Goal: Information Seeking & Learning: Learn about a topic

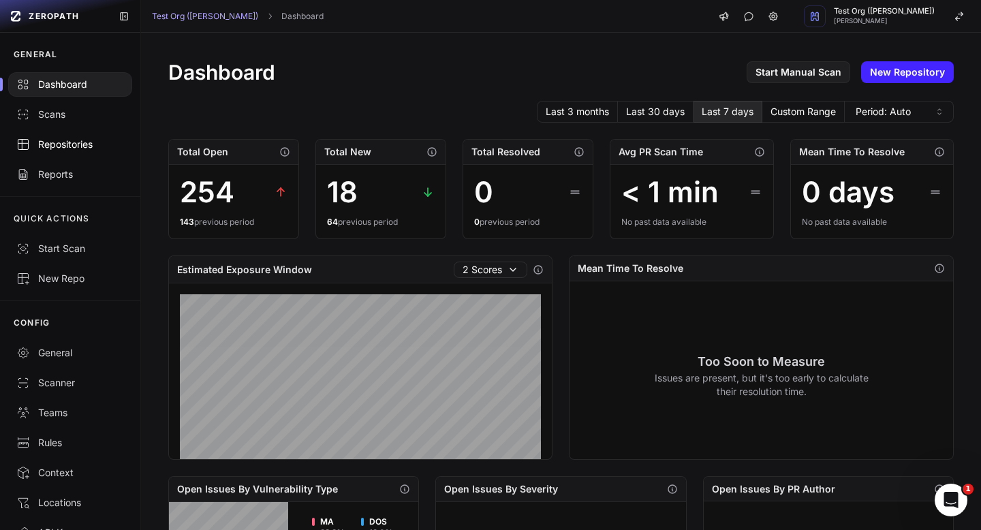
click at [72, 144] on div "Repositories" at bounding box center [70, 145] width 108 height 14
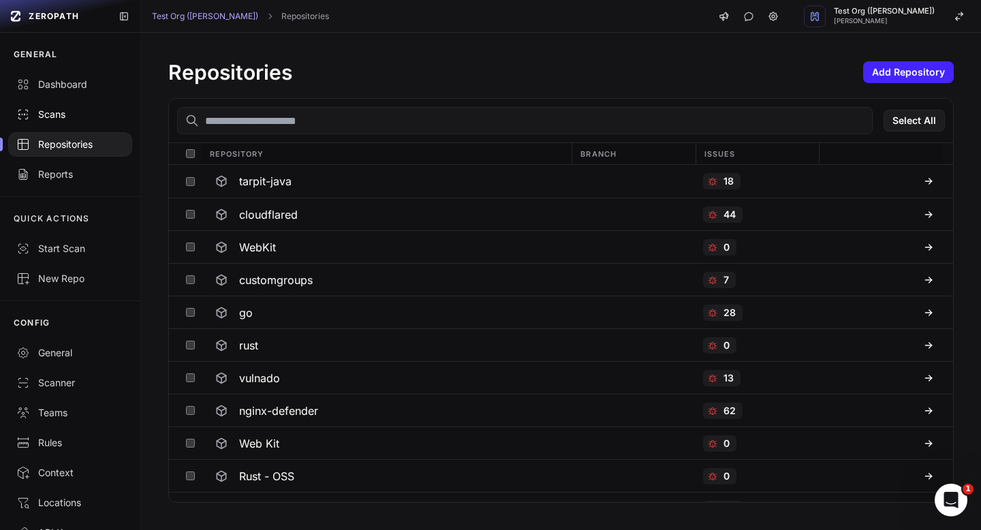
click at [57, 121] on div "Scans" at bounding box center [70, 115] width 108 height 14
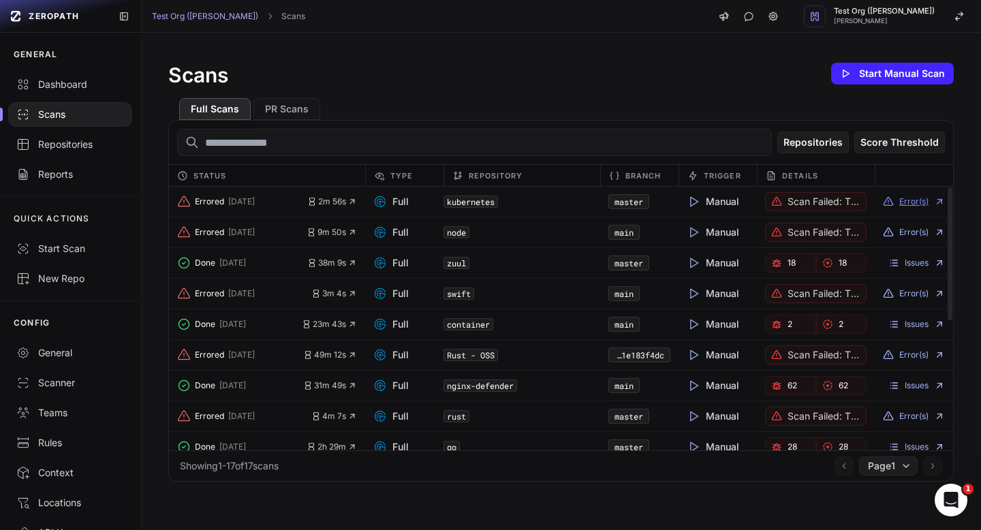
click at [917, 201] on button "Error(s)" at bounding box center [914, 201] width 62 height 11
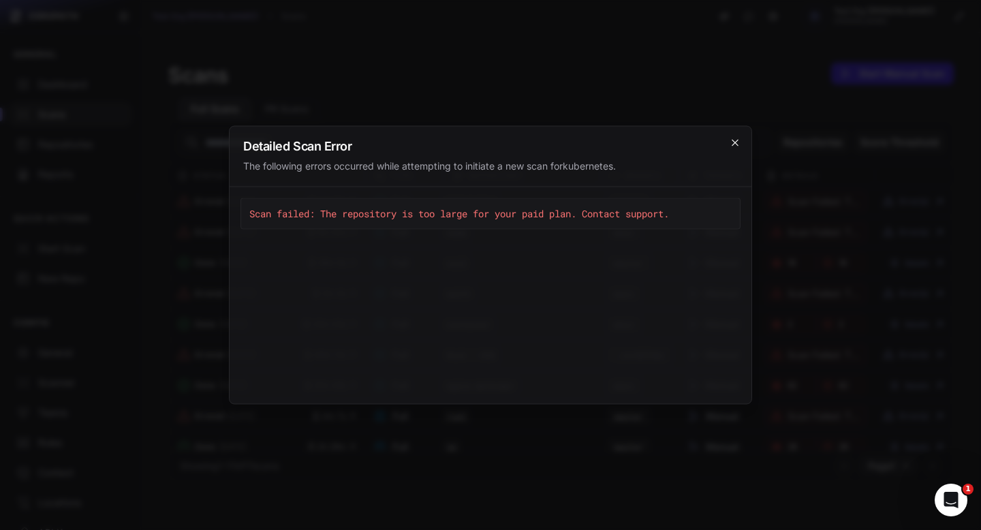
click at [735, 144] on icon "cross 2," at bounding box center [735, 143] width 11 height 11
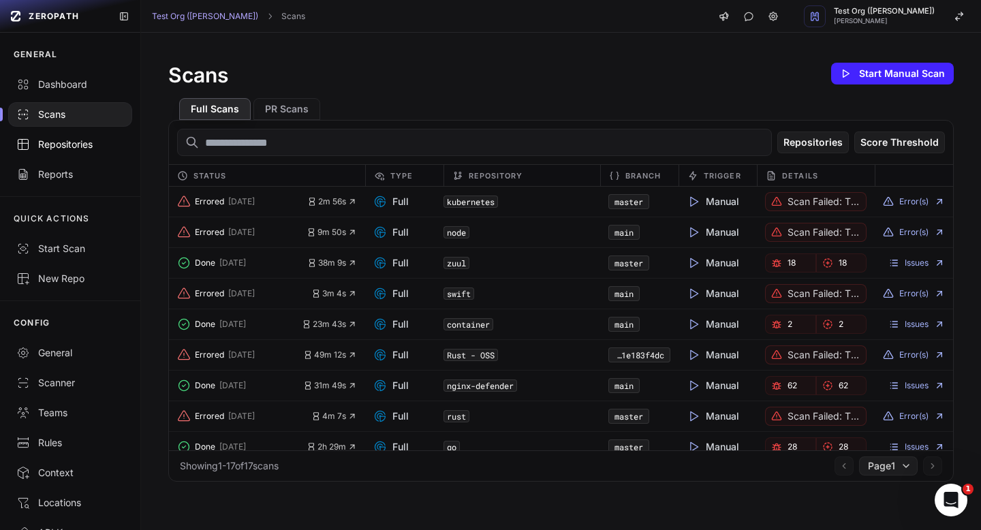
click at [78, 148] on div "Repositories" at bounding box center [70, 145] width 108 height 14
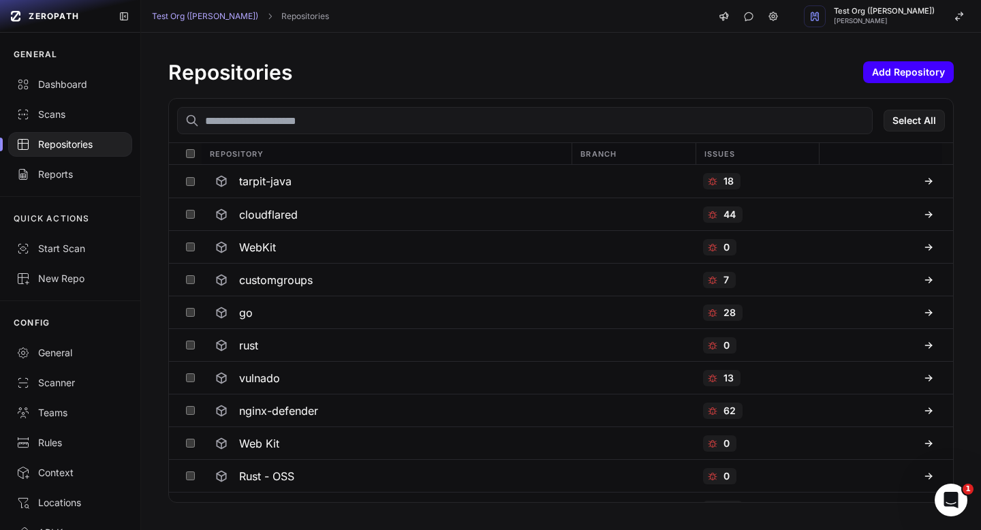
click at [888, 78] on button "Add Repository" at bounding box center [908, 72] width 91 height 22
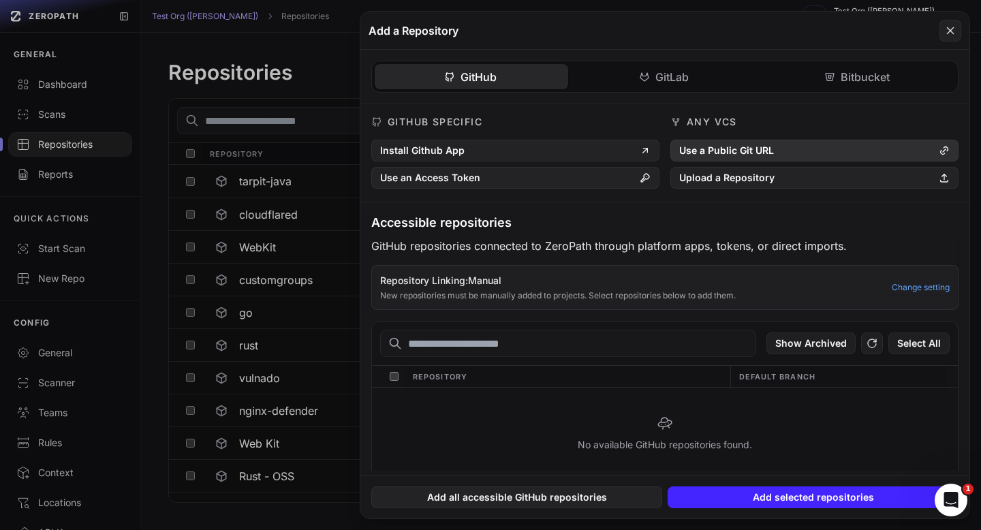
click at [732, 149] on button "Use a Public Git URL" at bounding box center [814, 151] width 288 height 22
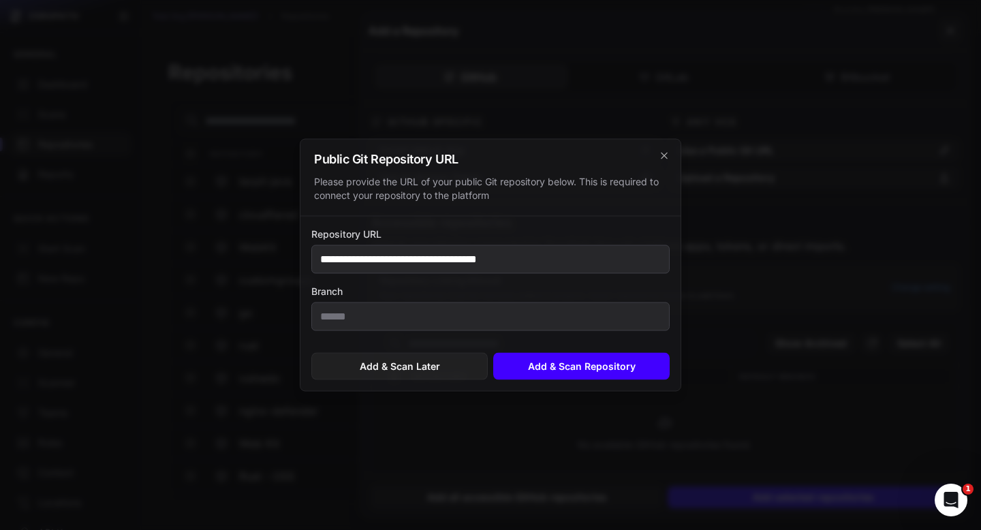
type input "**********"
click at [552, 364] on button "Add & Scan Repository" at bounding box center [581, 366] width 176 height 27
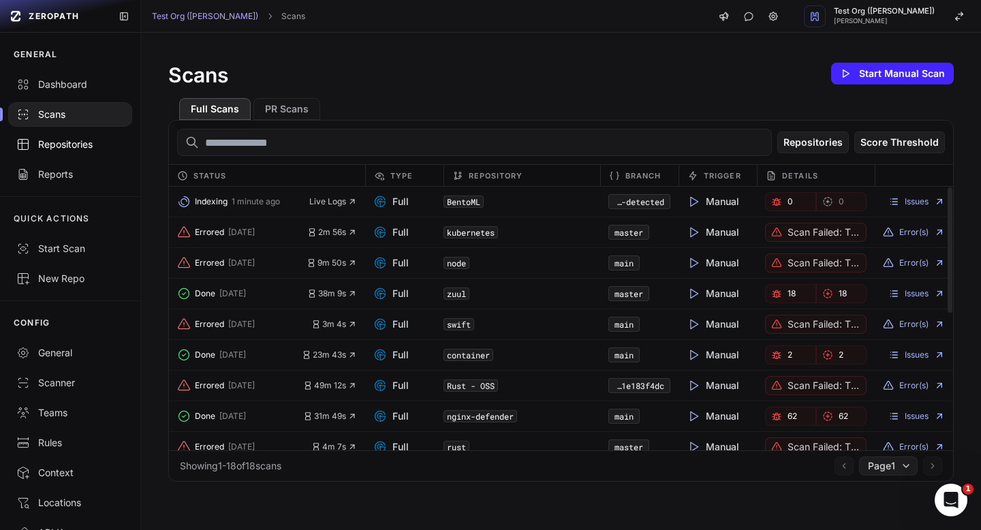
click at [71, 146] on div "Repositories" at bounding box center [70, 145] width 108 height 14
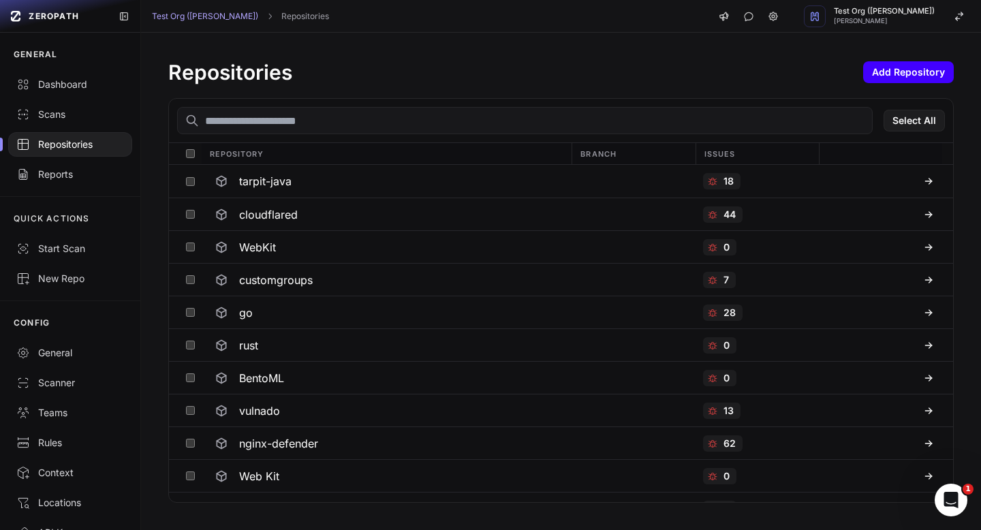
click at [918, 68] on button "Add Repository" at bounding box center [908, 72] width 91 height 22
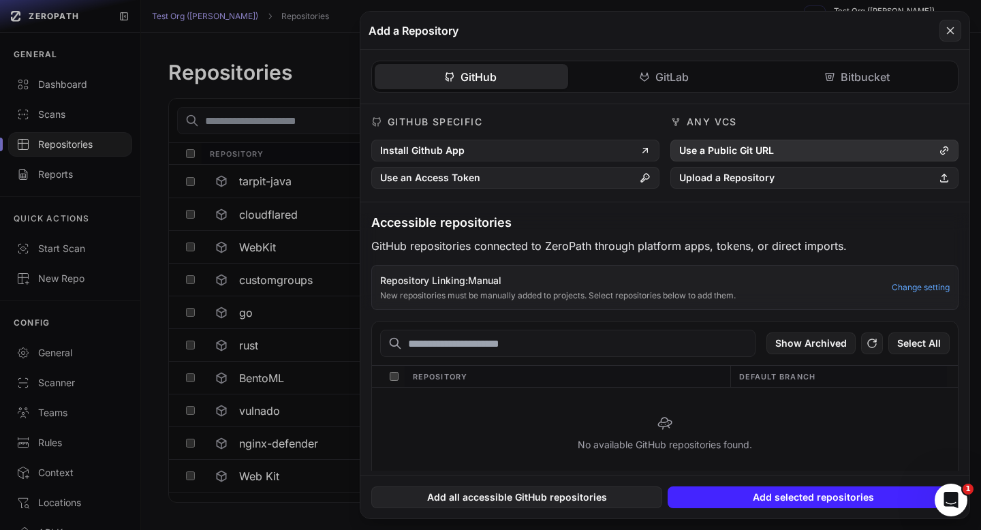
click at [794, 145] on button "Use a Public Git URL" at bounding box center [814, 151] width 288 height 22
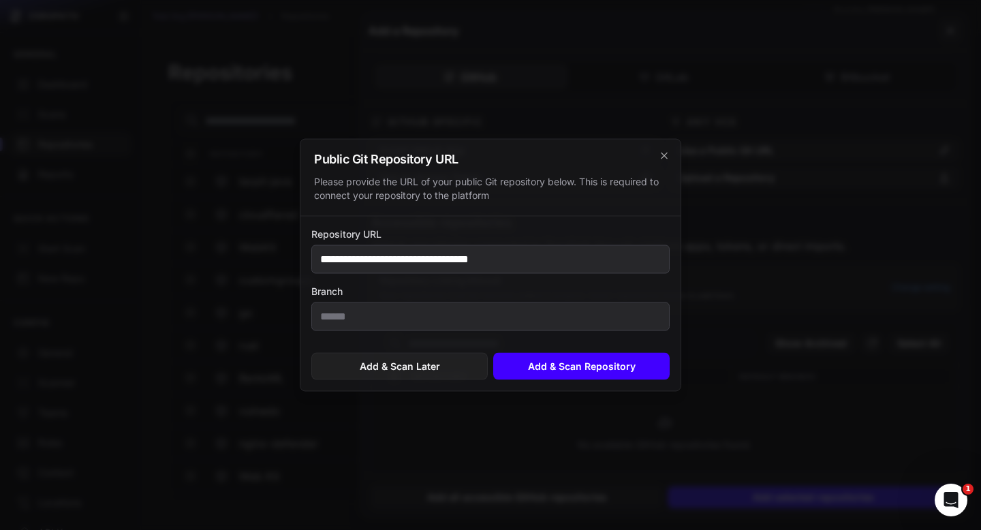
type input "**********"
click at [569, 366] on button "Add & Scan Repository" at bounding box center [581, 366] width 176 height 27
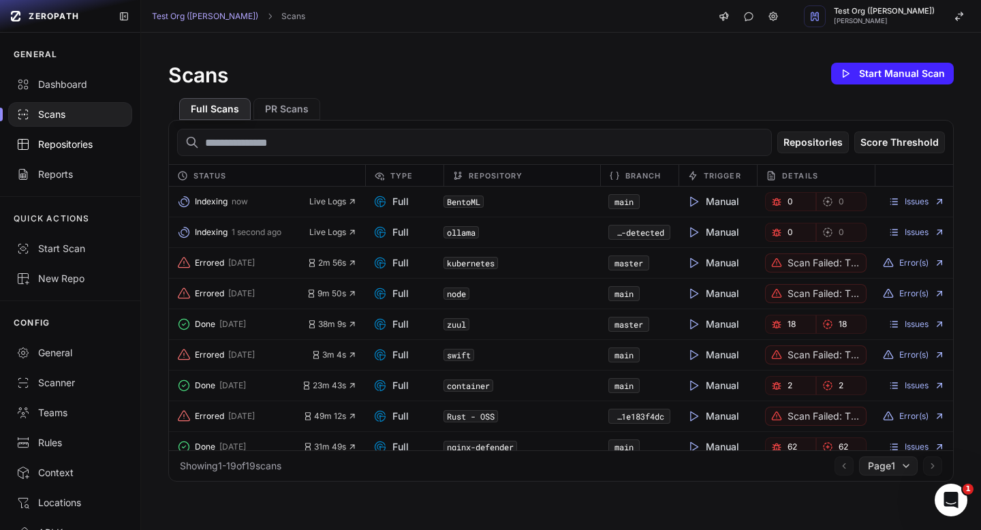
click at [82, 143] on div "Repositories" at bounding box center [70, 145] width 108 height 14
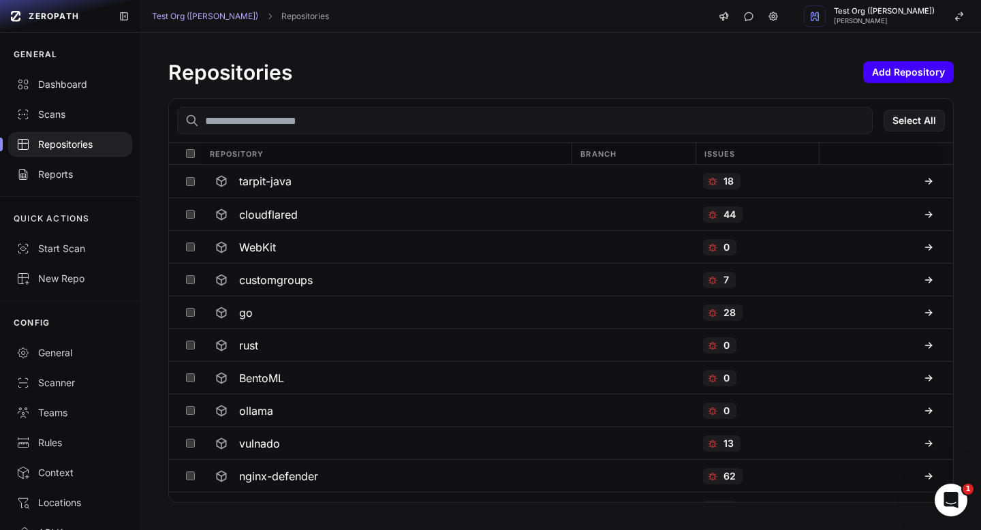
click at [889, 76] on button "Add Repository" at bounding box center [908, 72] width 91 height 22
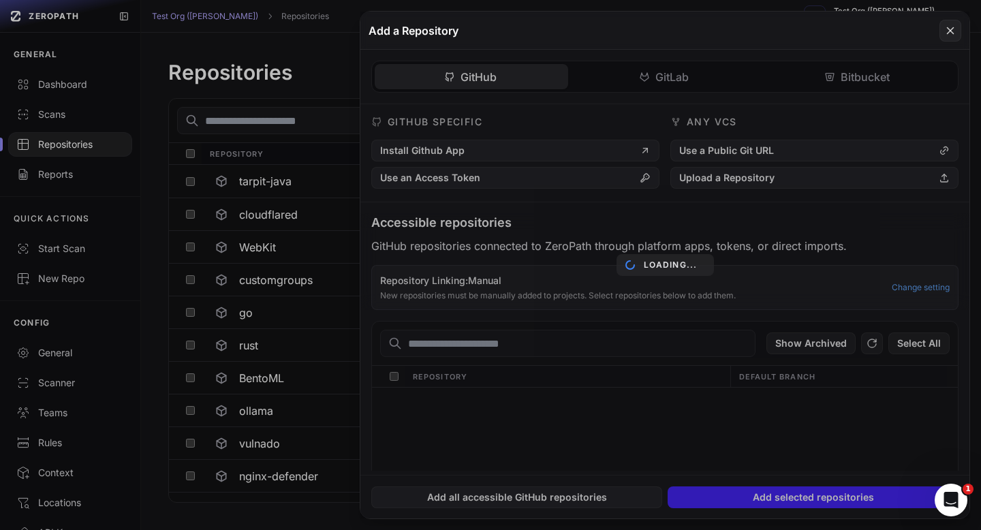
click at [792, 144] on div "Loading..." at bounding box center [664, 265] width 609 height 507
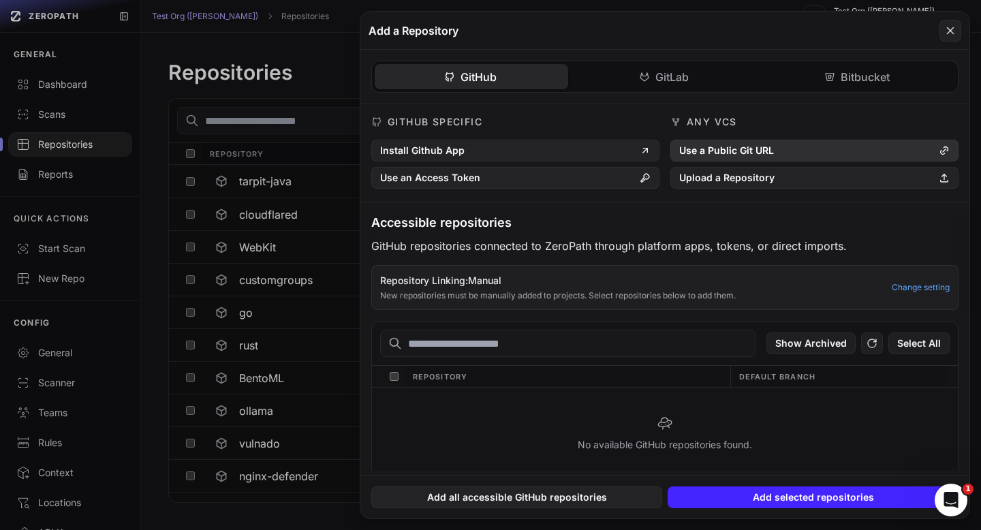
click at [759, 157] on button "Use a Public Git URL" at bounding box center [814, 151] width 288 height 22
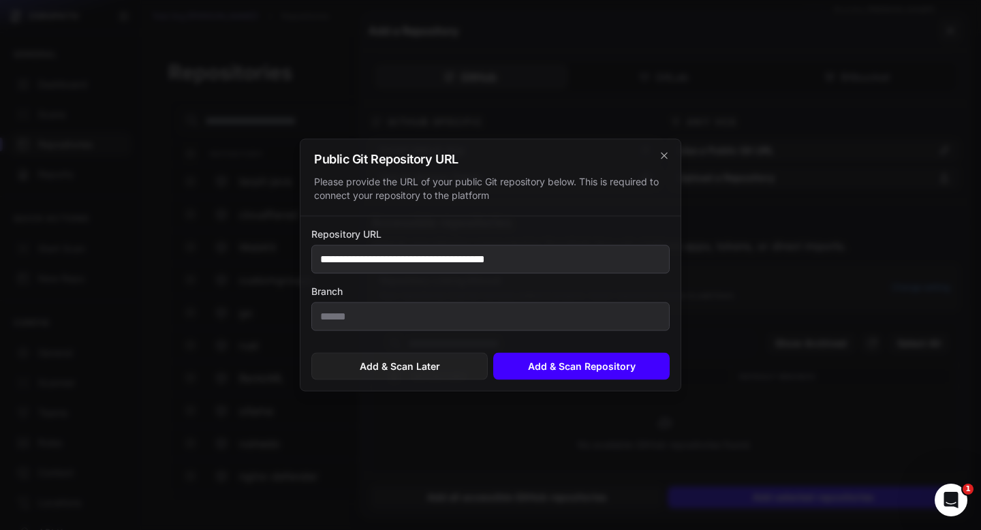
type input "**********"
click at [597, 369] on button "Add & Scan Repository" at bounding box center [581, 366] width 176 height 27
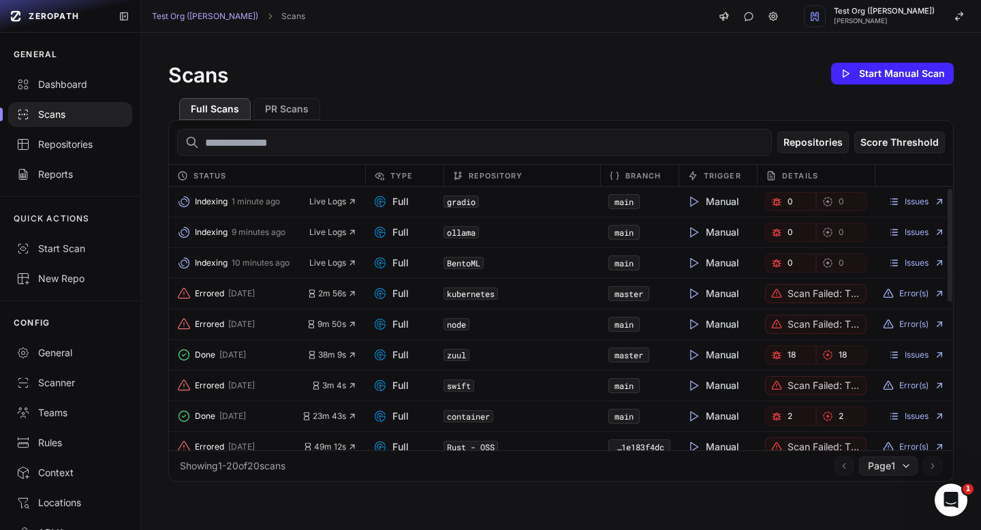
scroll to position [41, 0]
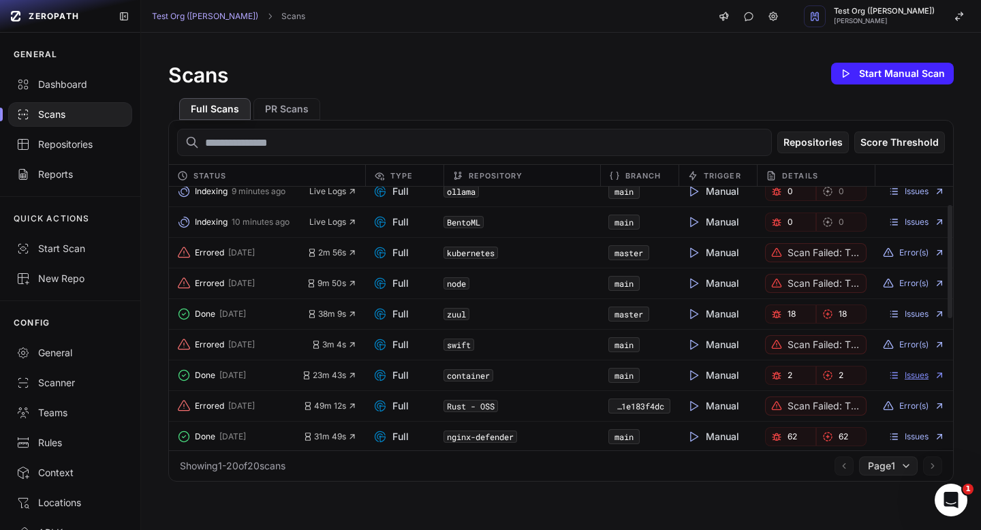
click at [925, 377] on link "Issues" at bounding box center [916, 375] width 57 height 11
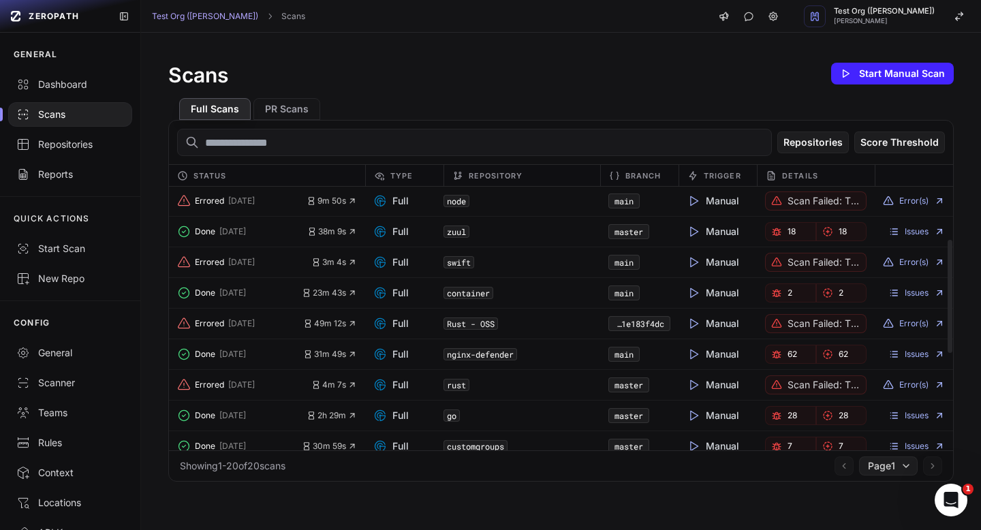
scroll to position [126, 0]
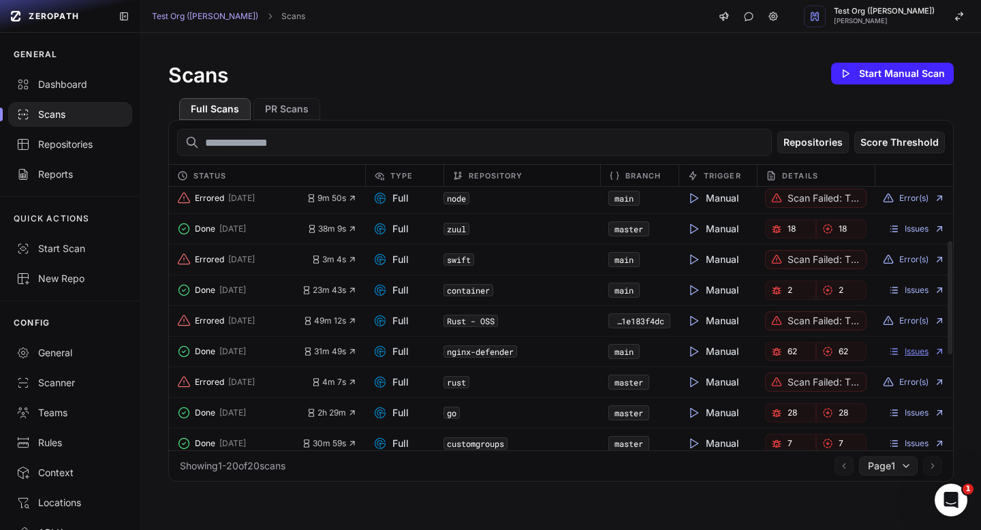
click at [901, 351] on link "Issues" at bounding box center [916, 351] width 57 height 11
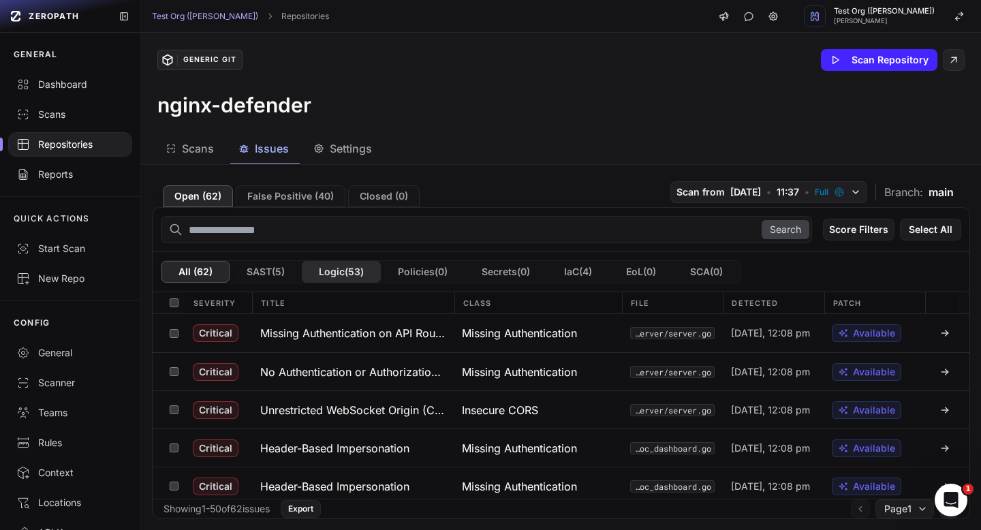
click at [335, 278] on button "Logic ( 53 )" at bounding box center [341, 272] width 79 height 22
click at [285, 272] on button "SAST ( 5 )" at bounding box center [266, 272] width 72 height 22
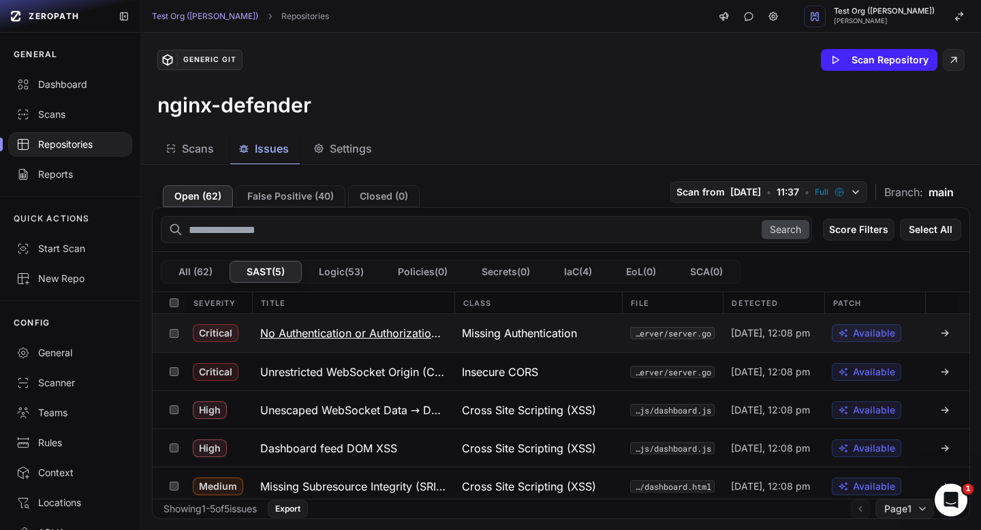
click at [388, 332] on h3 "No Authentication or Authorization (Admin Dashboard/API)" at bounding box center [352, 333] width 185 height 16
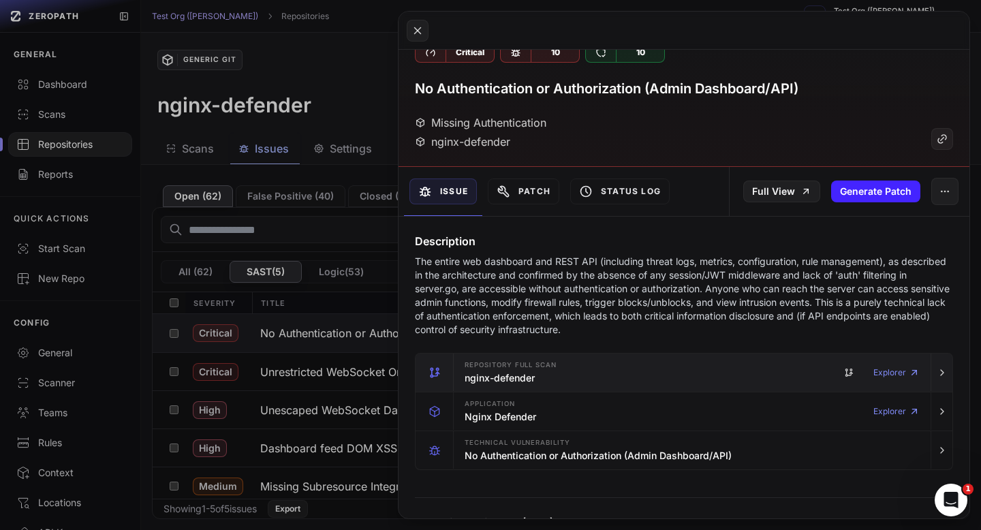
scroll to position [31, 0]
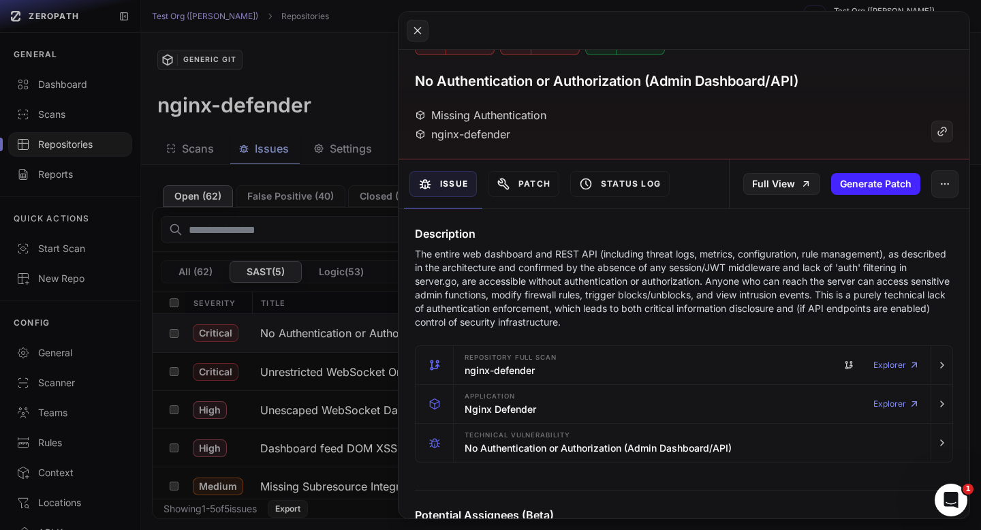
click at [347, 54] on button at bounding box center [490, 265] width 981 height 530
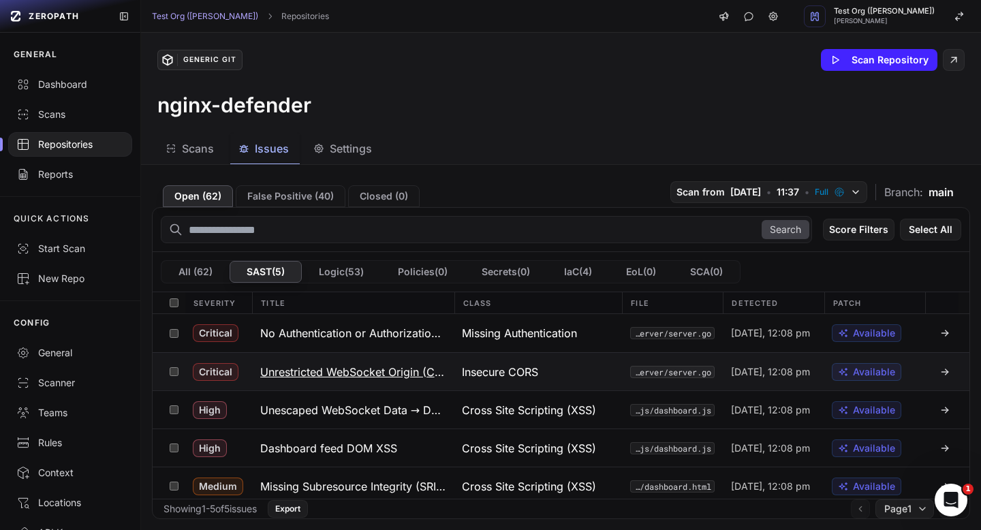
scroll to position [6, 0]
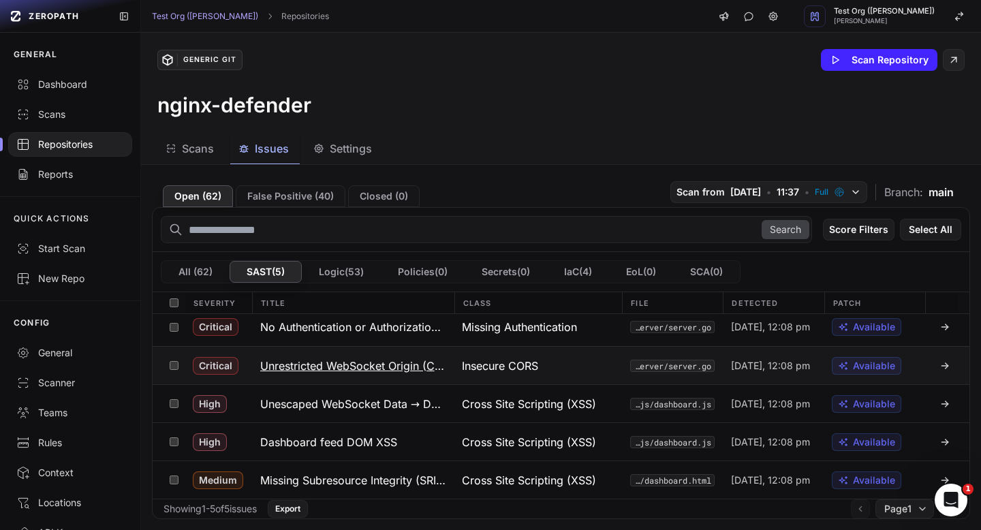
click at [407, 364] on h3 "Unrestricted WebSocket Origin (CORS/WS Hijacking)" at bounding box center [352, 366] width 185 height 16
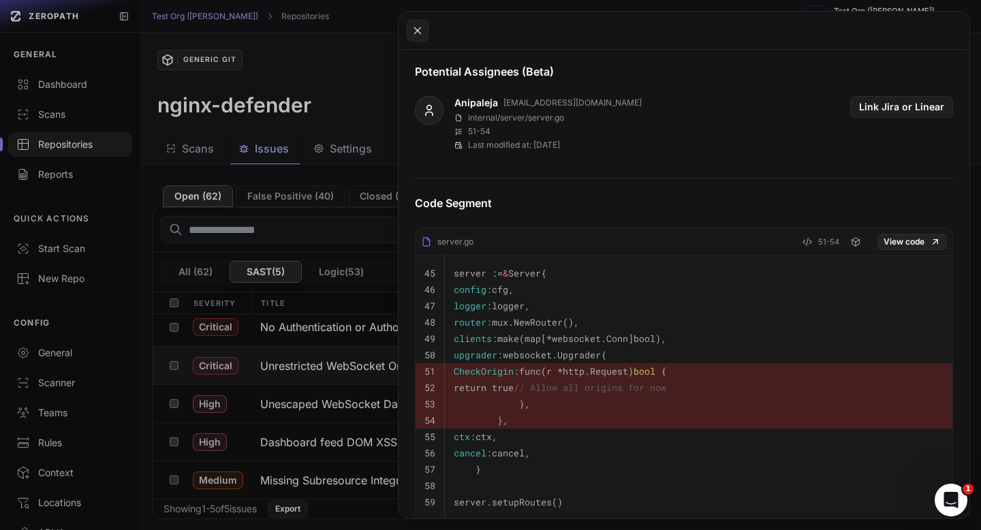
scroll to position [450, 0]
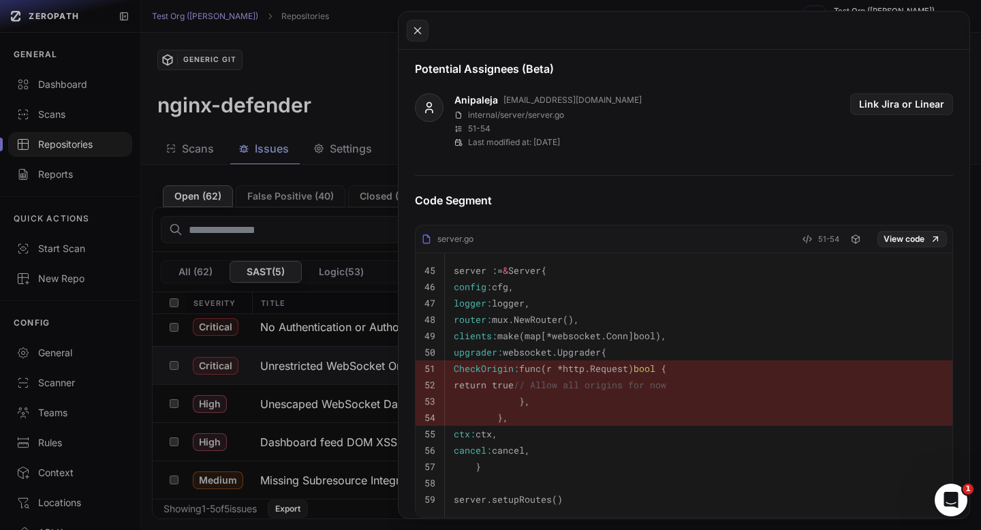
click at [390, 57] on button at bounding box center [490, 265] width 981 height 530
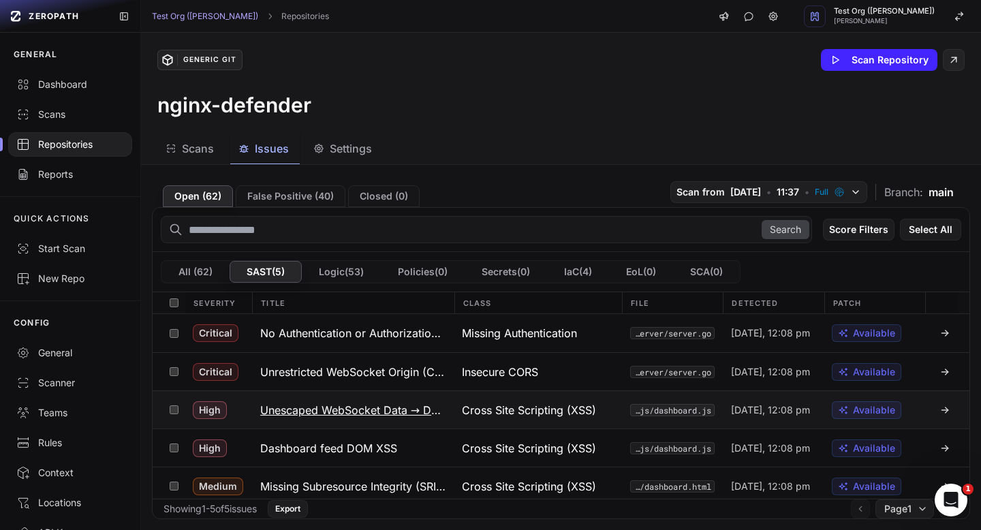
scroll to position [6, 0]
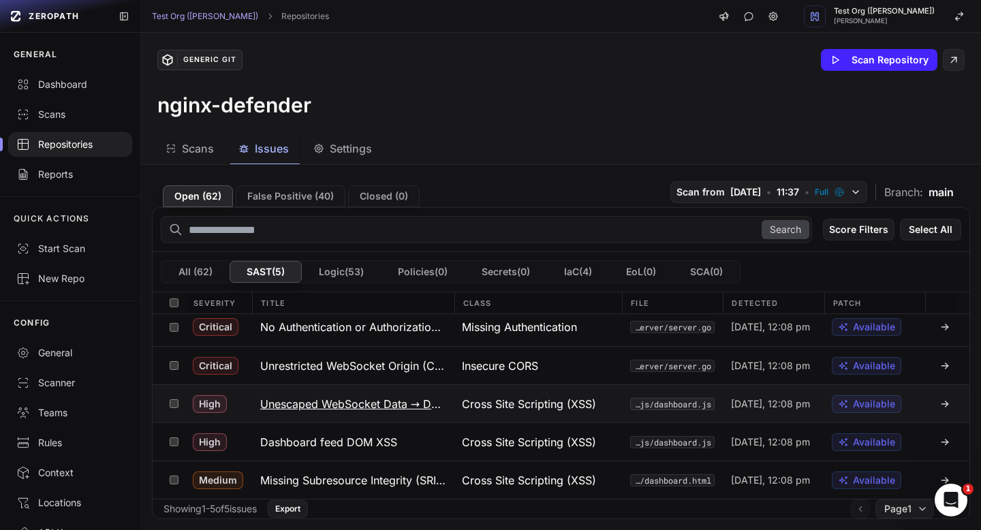
click at [399, 405] on h3 "Unescaped WebSocket Data → DOM XSS" at bounding box center [352, 404] width 185 height 16
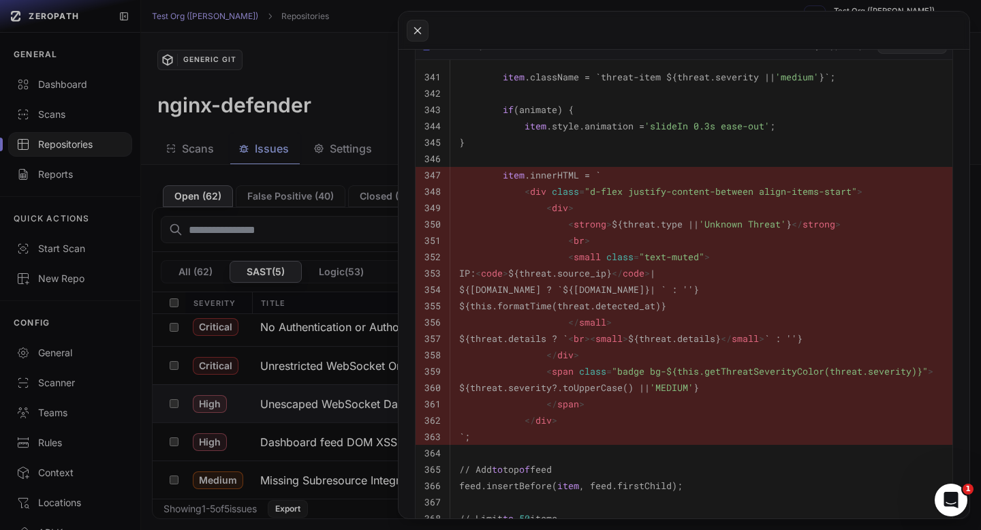
scroll to position [710, 0]
click at [366, 128] on button at bounding box center [490, 265] width 981 height 530
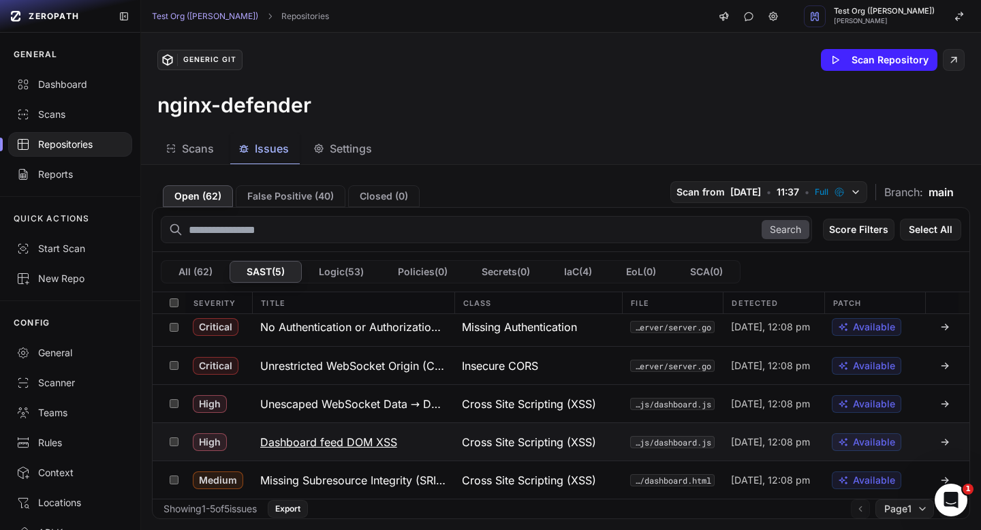
click at [348, 449] on h3 "Dashboard feed DOM XSS" at bounding box center [328, 442] width 137 height 16
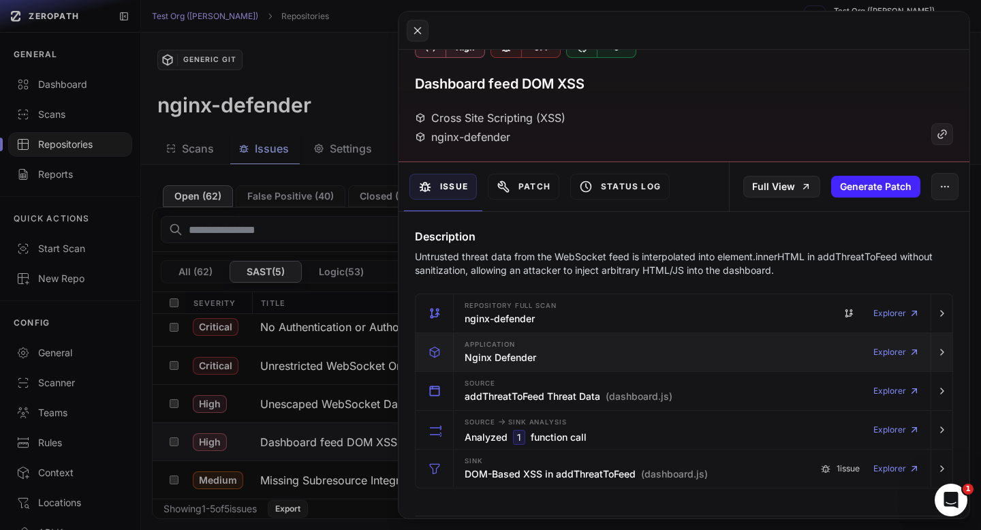
scroll to position [15, 0]
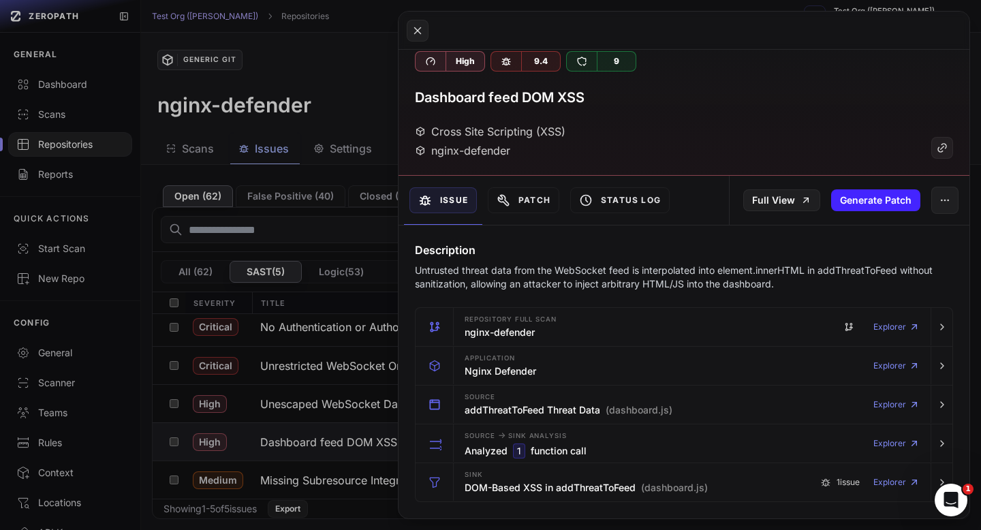
click at [396, 124] on button at bounding box center [490, 265] width 981 height 530
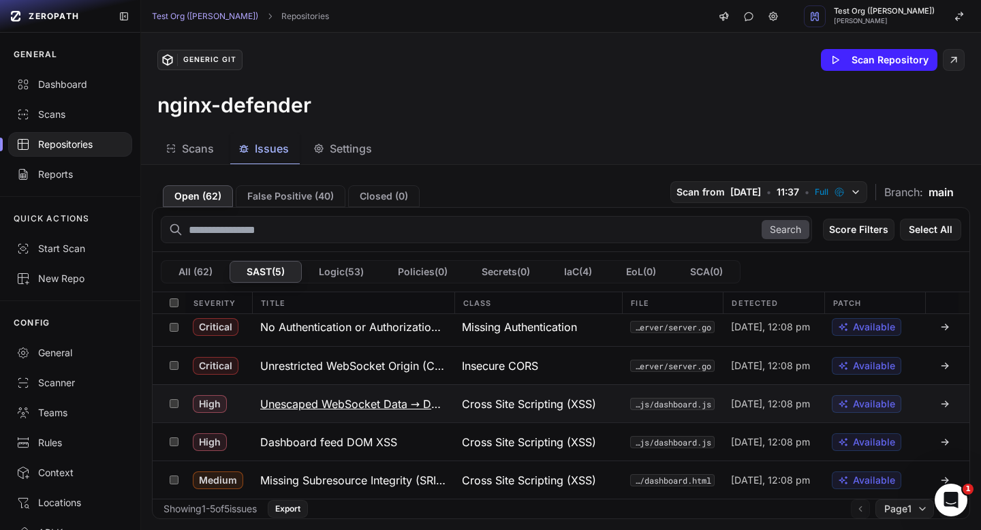
click at [393, 407] on h3 "Unescaped WebSocket Data → DOM XSS" at bounding box center [352, 404] width 185 height 16
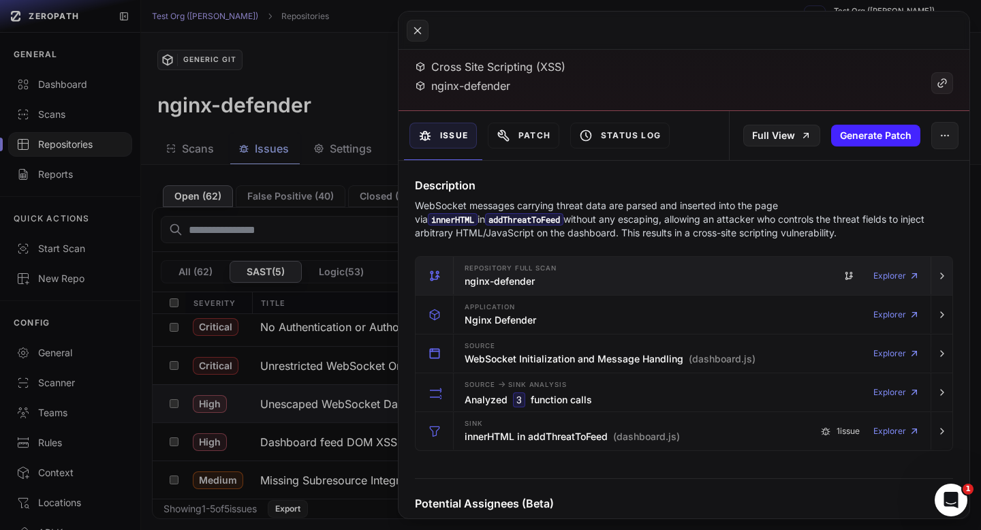
scroll to position [129, 0]
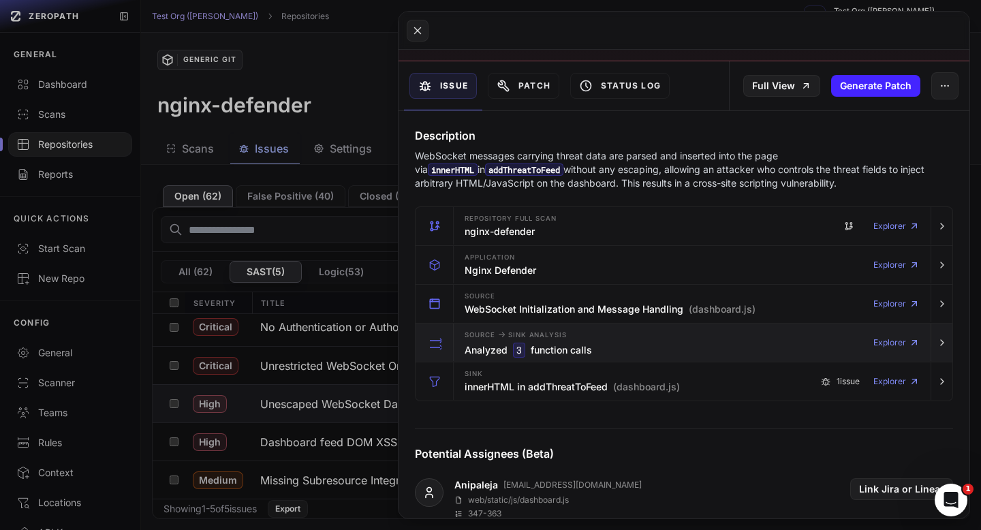
click at [577, 354] on h3 "Analyzed 3 function calls" at bounding box center [528, 350] width 127 height 15
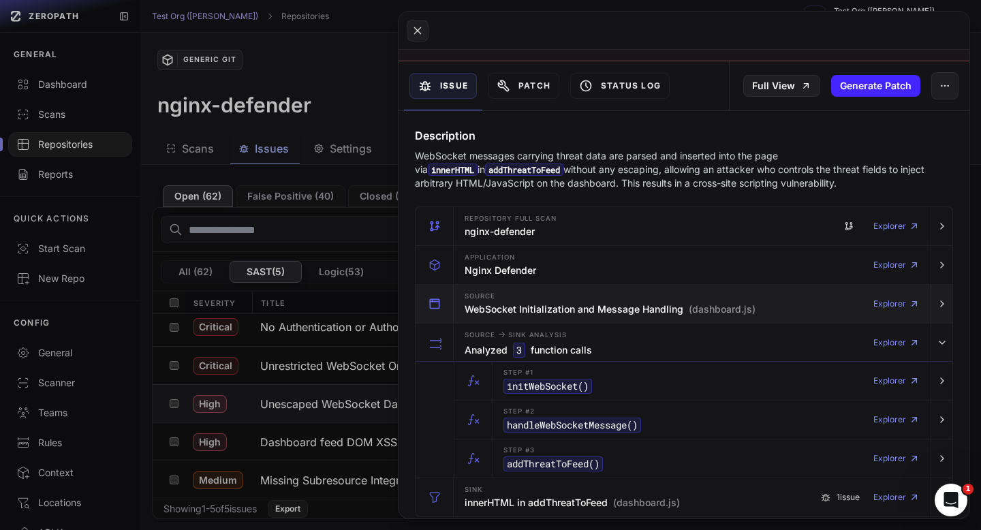
click at [576, 308] on h3 "WebSocket Initialization and Message Handling (dashboard.js)" at bounding box center [610, 309] width 291 height 14
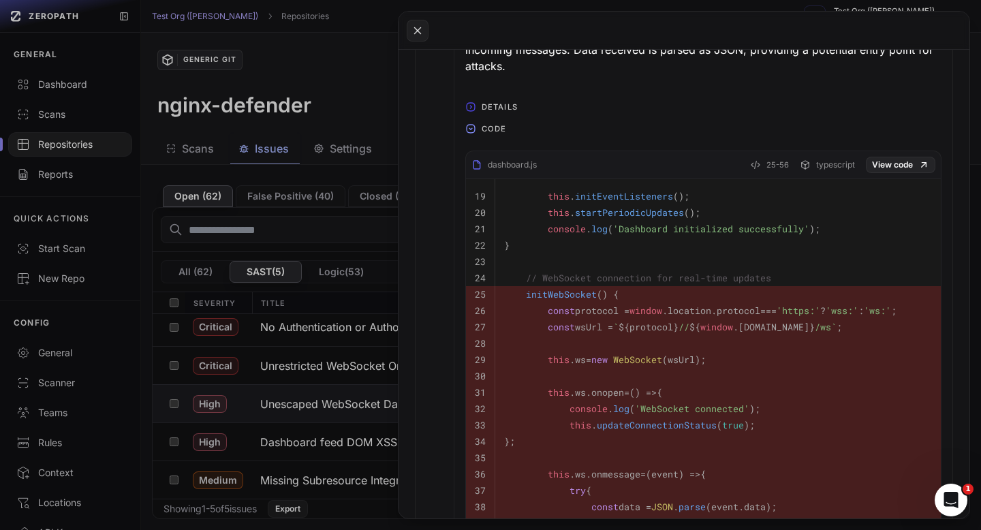
scroll to position [482, 0]
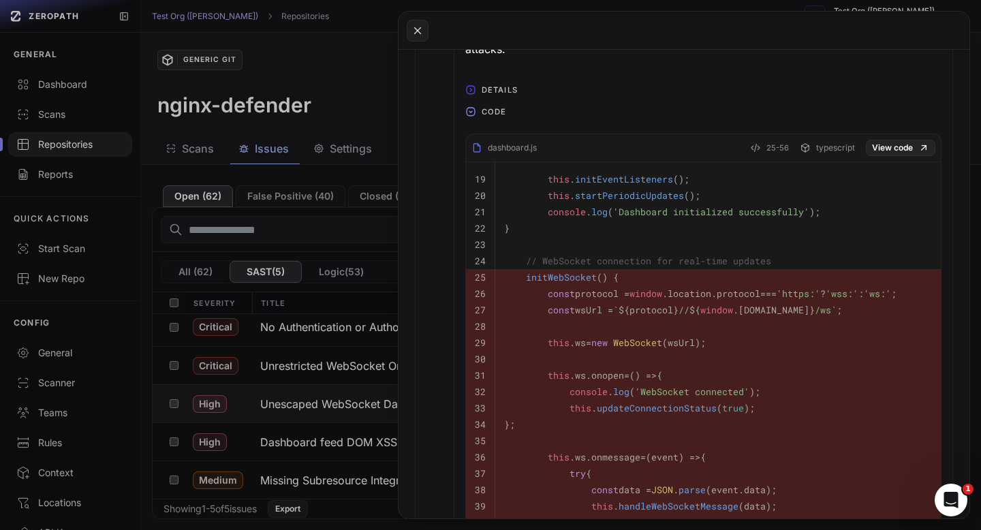
click at [471, 112] on icon "button" at bounding box center [470, 111] width 3 height 1
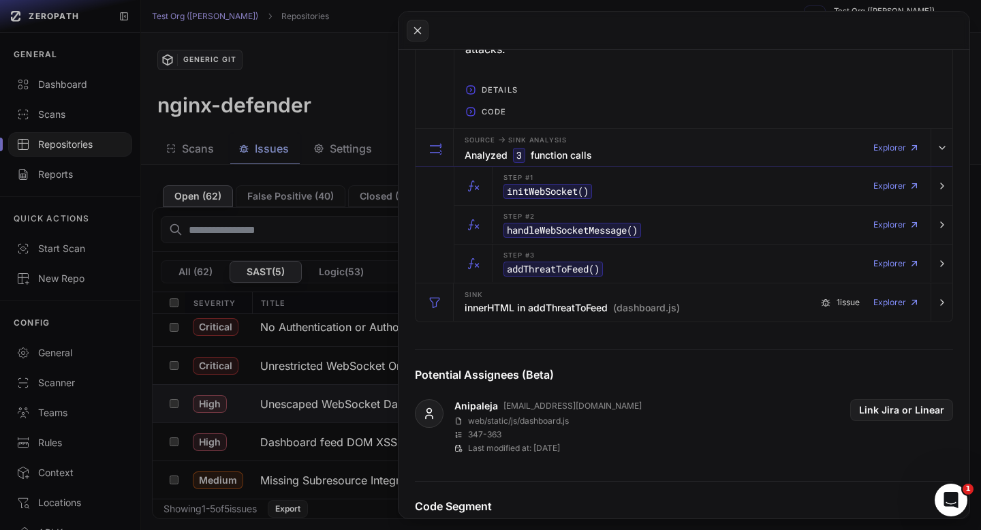
click at [471, 112] on icon "button" at bounding box center [470, 111] width 1 height 3
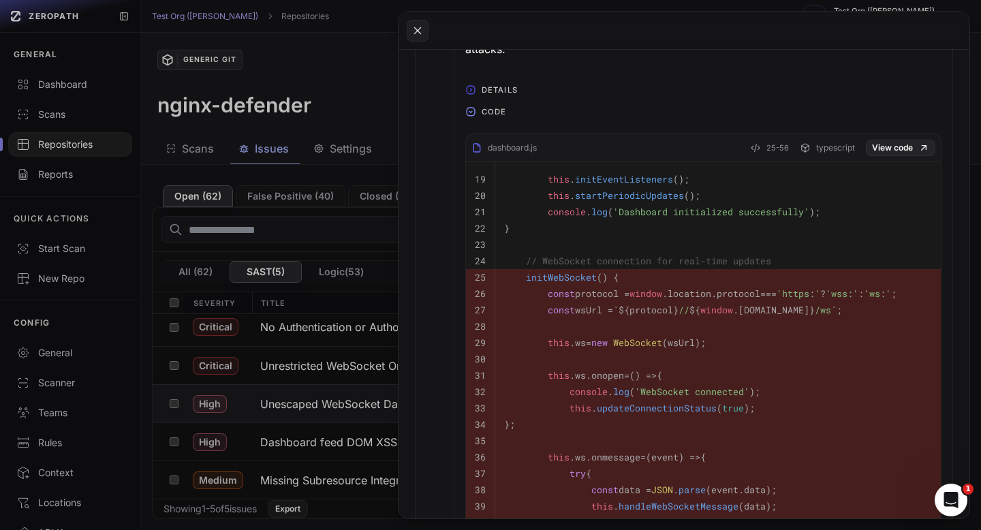
click at [470, 95] on icon "button" at bounding box center [470, 89] width 11 height 11
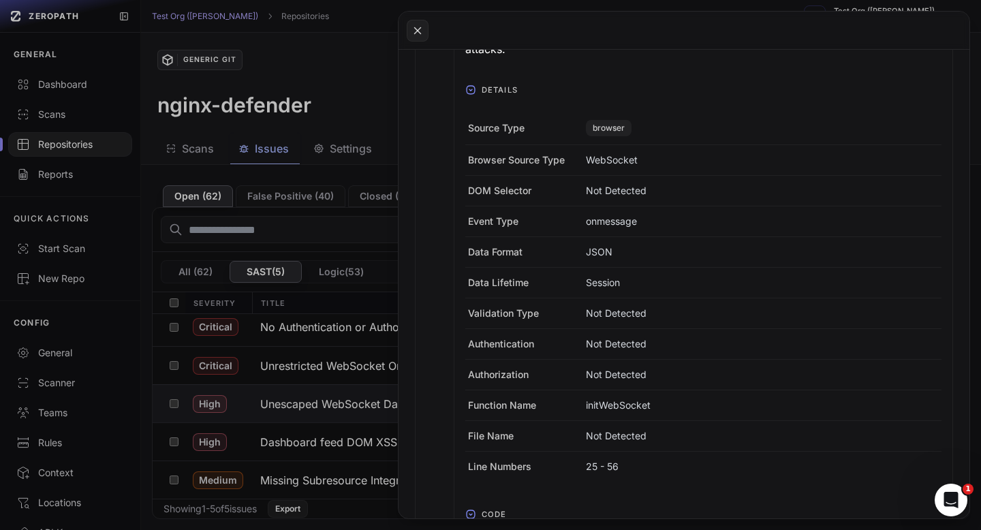
click at [470, 95] on icon "button" at bounding box center [470, 89] width 11 height 11
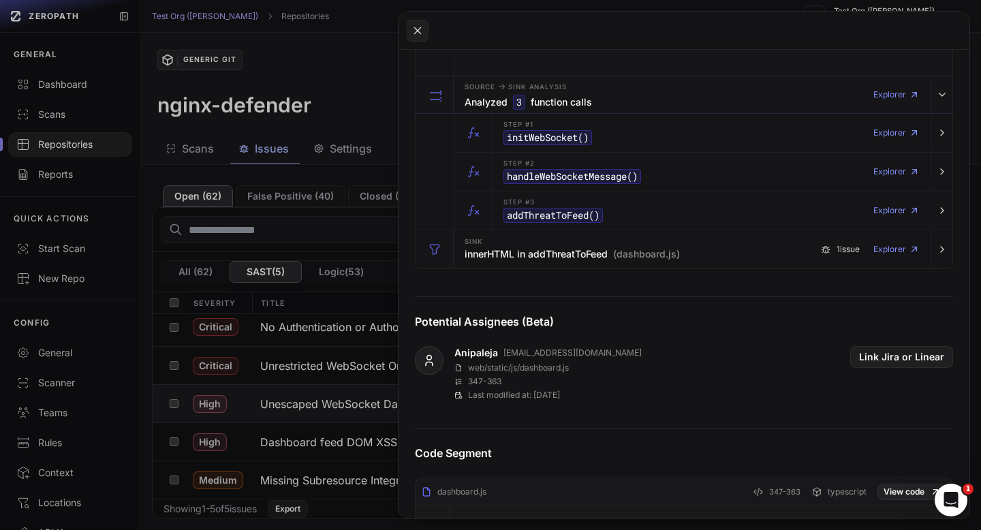
scroll to position [1358, 0]
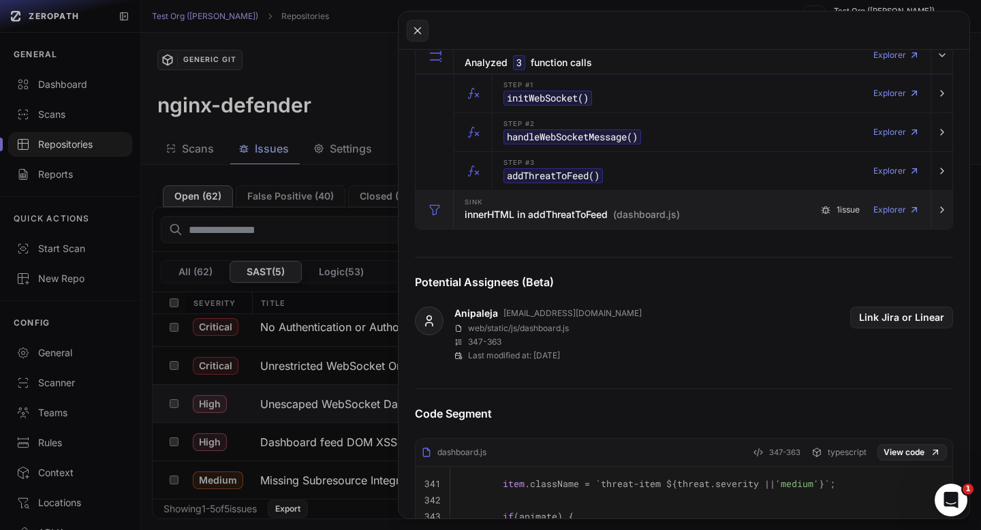
click at [547, 208] on h3 "innerHTML in addThreatToFeed (dashboard.js)" at bounding box center [572, 215] width 215 height 14
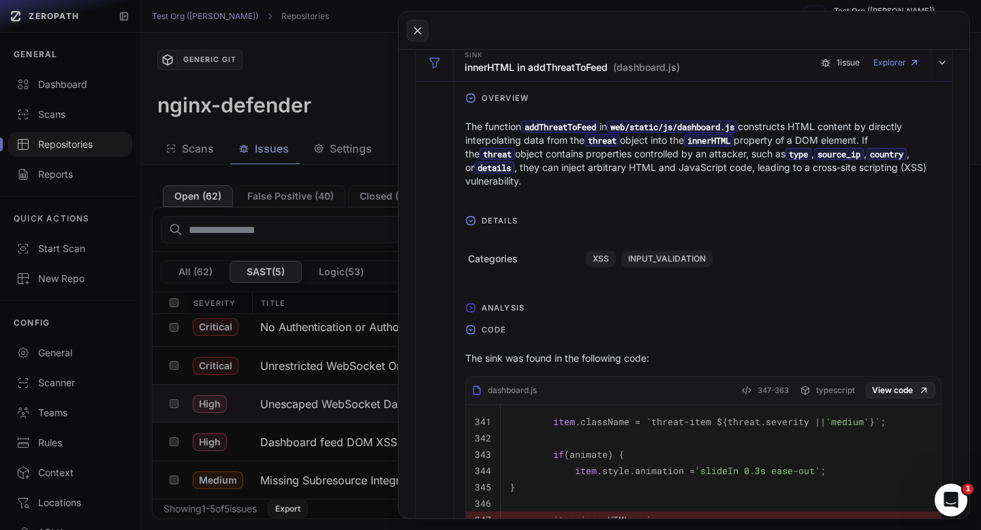
scroll to position [1509, 0]
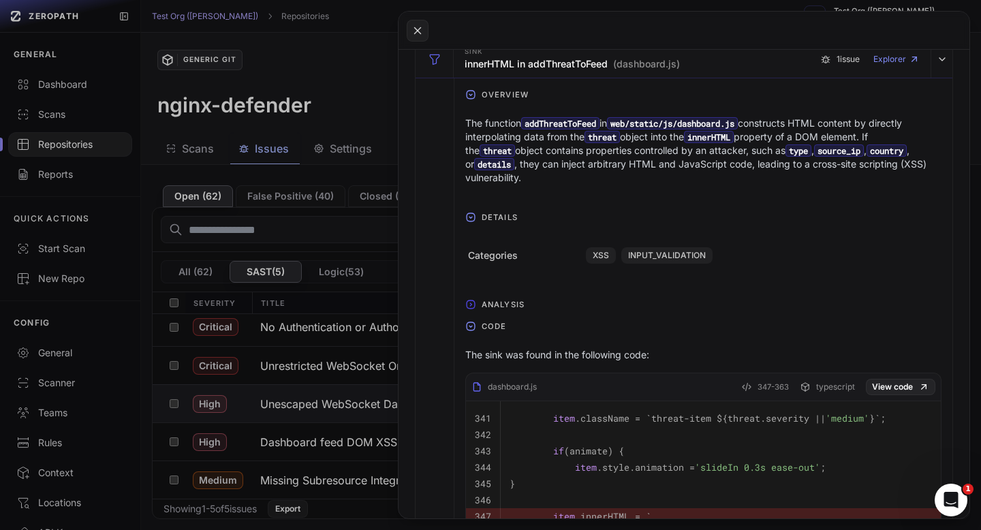
click at [472, 299] on icon "button" at bounding box center [470, 304] width 11 height 11
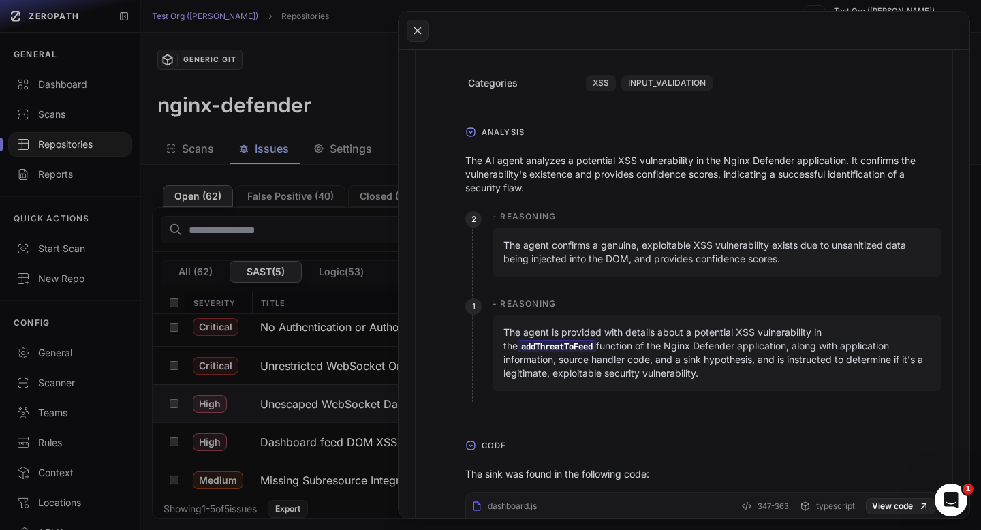
scroll to position [1687, 0]
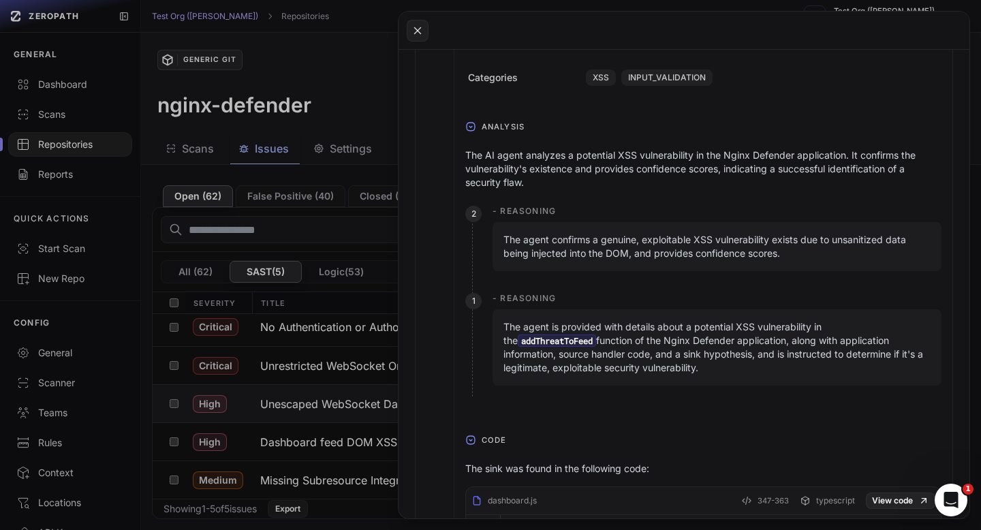
click at [465, 120] on button "Analysis" at bounding box center [703, 127] width 498 height 22
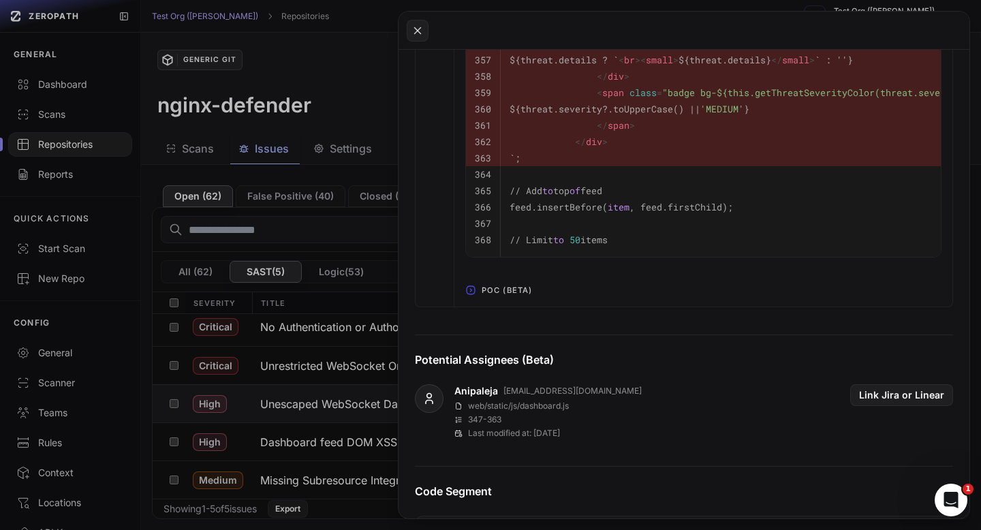
scroll to position [2135, 0]
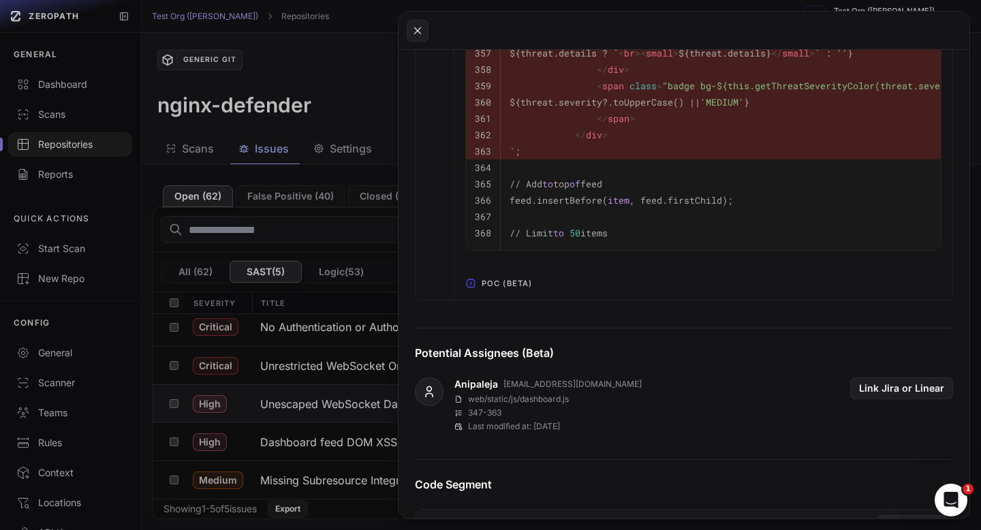
click at [470, 278] on icon "button" at bounding box center [470, 283] width 11 height 11
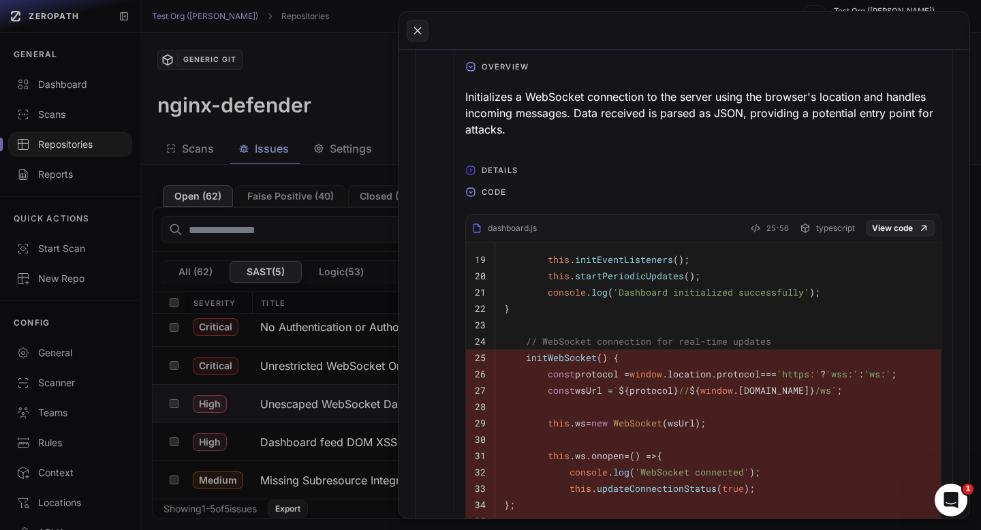
scroll to position [0, 0]
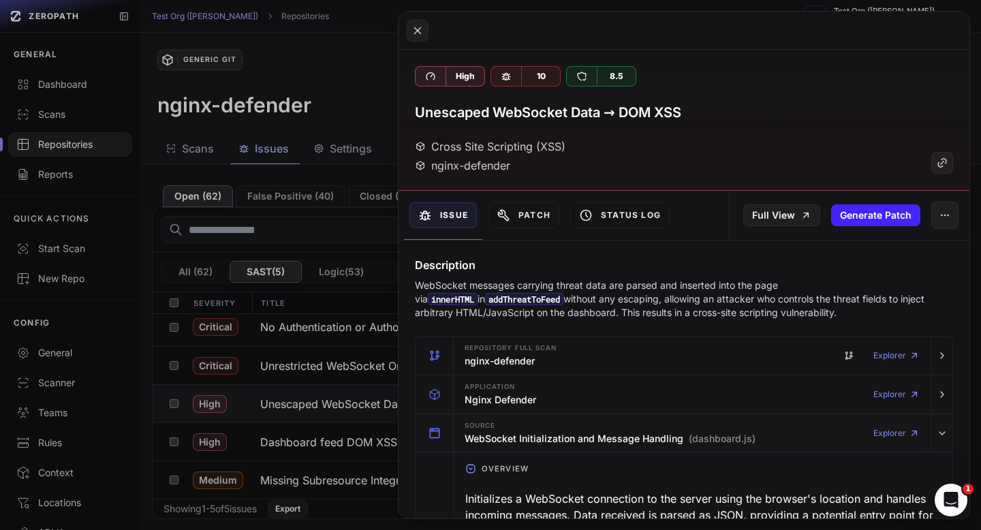
click at [533, 113] on h3 "Unescaped WebSocket Data → DOM XSS" at bounding box center [548, 112] width 266 height 19
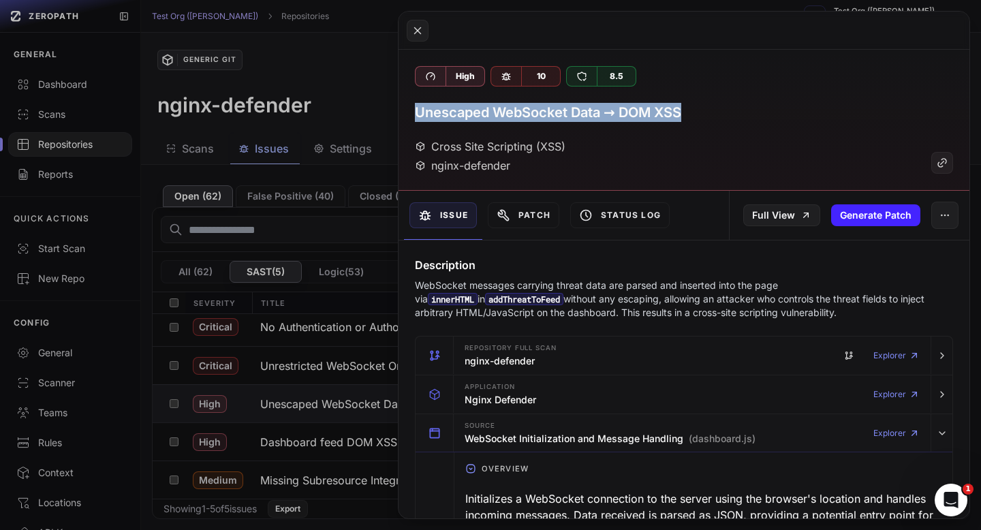
click at [533, 113] on h3 "Unescaped WebSocket Data → DOM XSS" at bounding box center [548, 112] width 266 height 19
copy div "Unescaped WebSocket Data → DOM XSS"
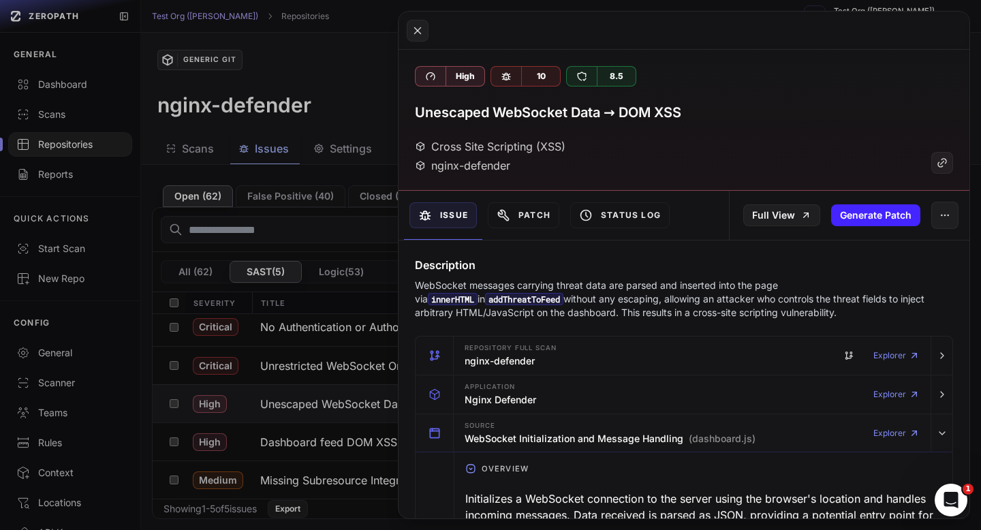
click at [531, 300] on p "WebSocket messages carrying threat data are parsed and inserted into the page v…" at bounding box center [684, 299] width 538 height 41
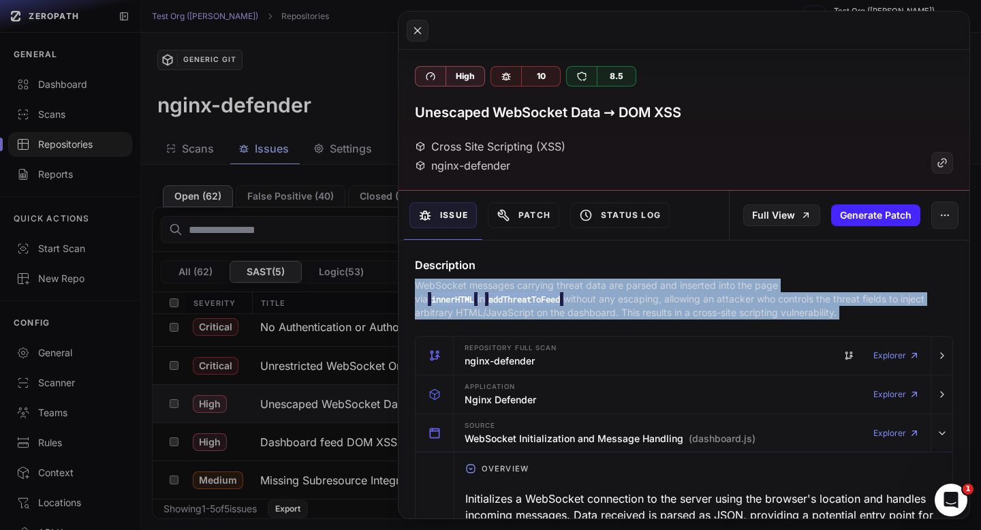
click at [531, 300] on p "WebSocket messages carrying threat data are parsed and inserted into the page v…" at bounding box center [684, 299] width 538 height 41
copy div "WebSocket messages carrying threat data are parsed and inserted into the page v…"
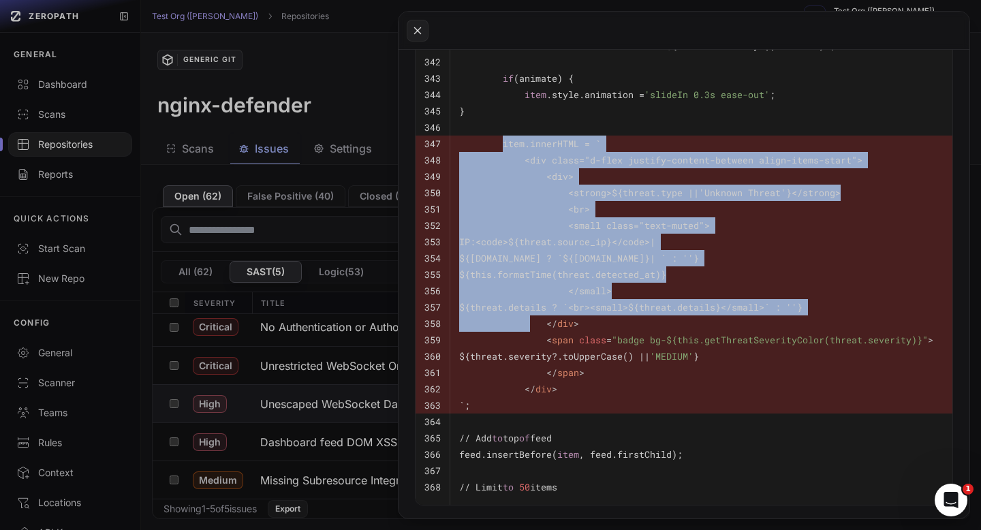
scroll to position [3055, 0]
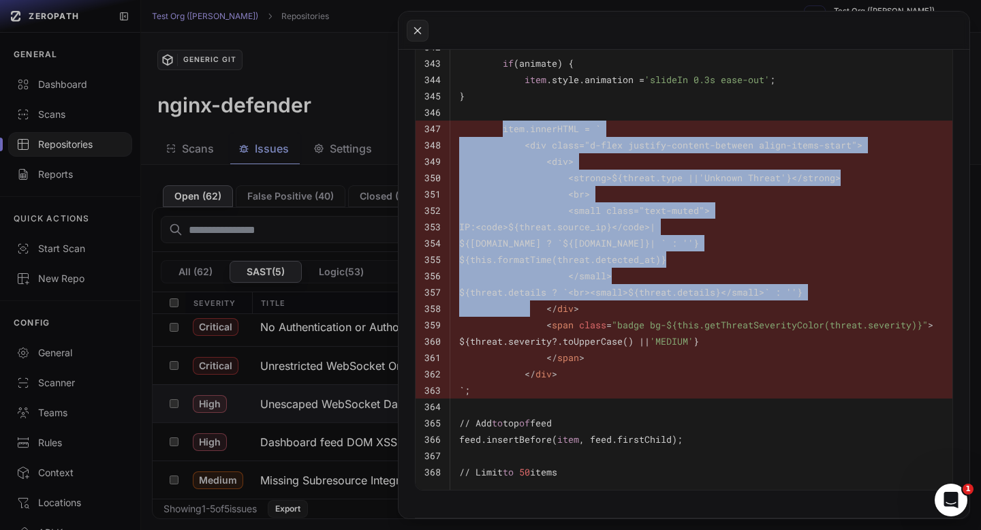
drag, startPoint x: 501, startPoint y: 225, endPoint x: 546, endPoint y: 383, distance: 163.5
click at [546, 383] on tbody "341 item .className = `threat-item ${threat.severity || 'medium' }`; 342 343 if…" at bounding box center [684, 252] width 537 height 476
copy tbody "item .innerHTML = ` 348 < div class = "d-flex justify-content-between align-ite…"
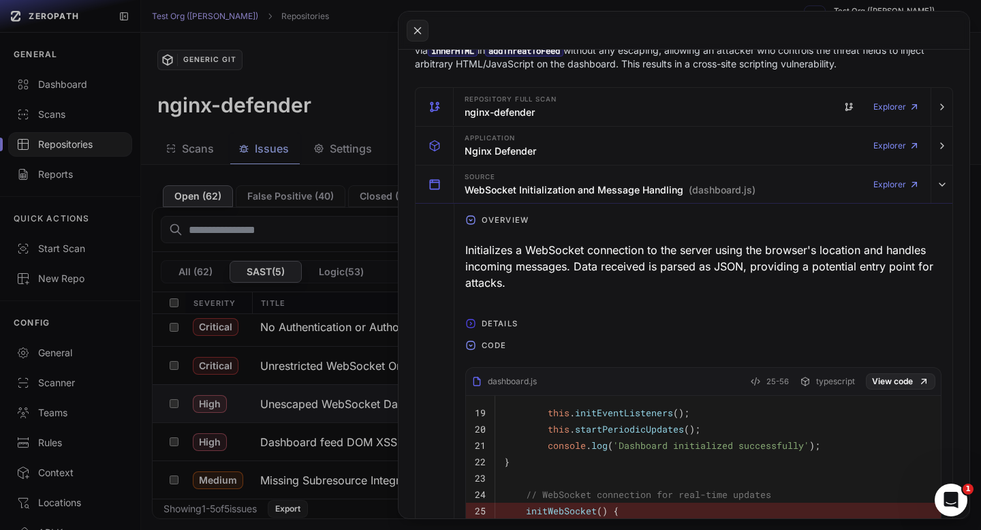
scroll to position [250, 0]
click at [548, 262] on div "Initializes a WebSocket connection to the server using the browser's location a…" at bounding box center [703, 265] width 476 height 60
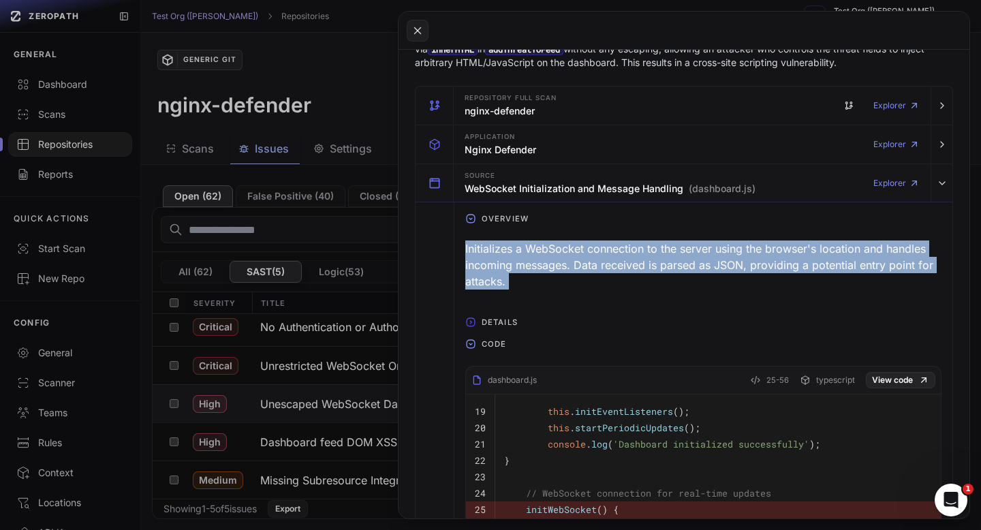
click at [548, 262] on div "Initializes a WebSocket connection to the server using the browser's location a…" at bounding box center [703, 265] width 476 height 60
copy div "Initializes a WebSocket connection to the server using the browser's location a…"
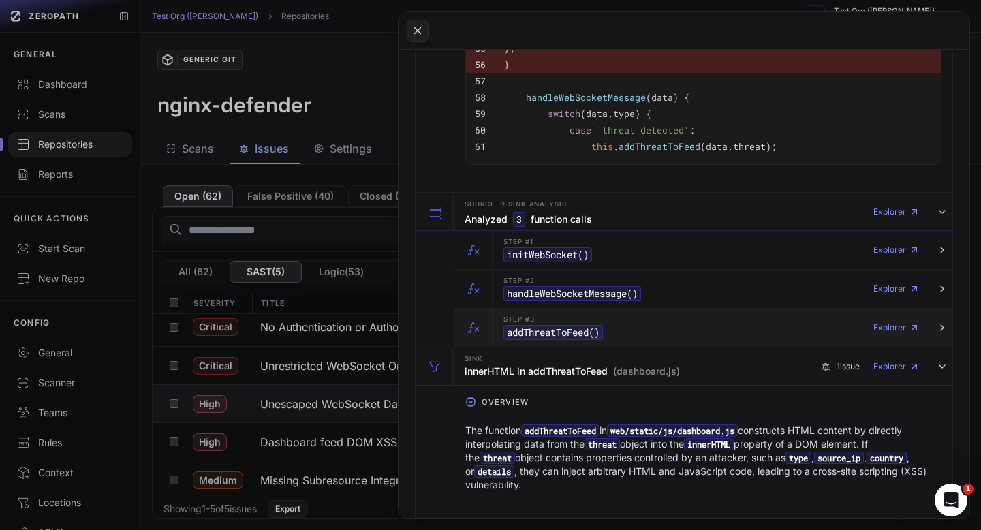
scroll to position [1237, 0]
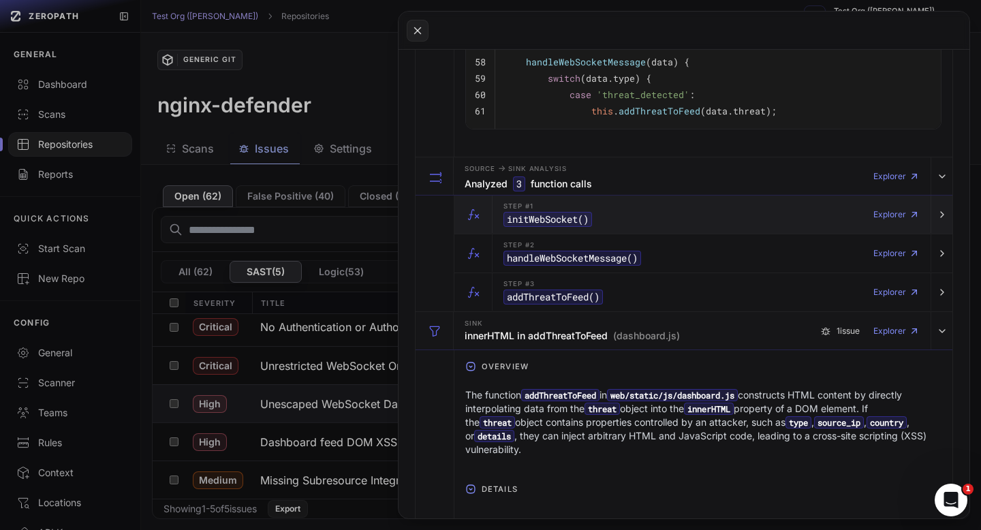
click at [644, 223] on div "Step #1 initWebSocket () Explorer" at bounding box center [711, 214] width 427 height 38
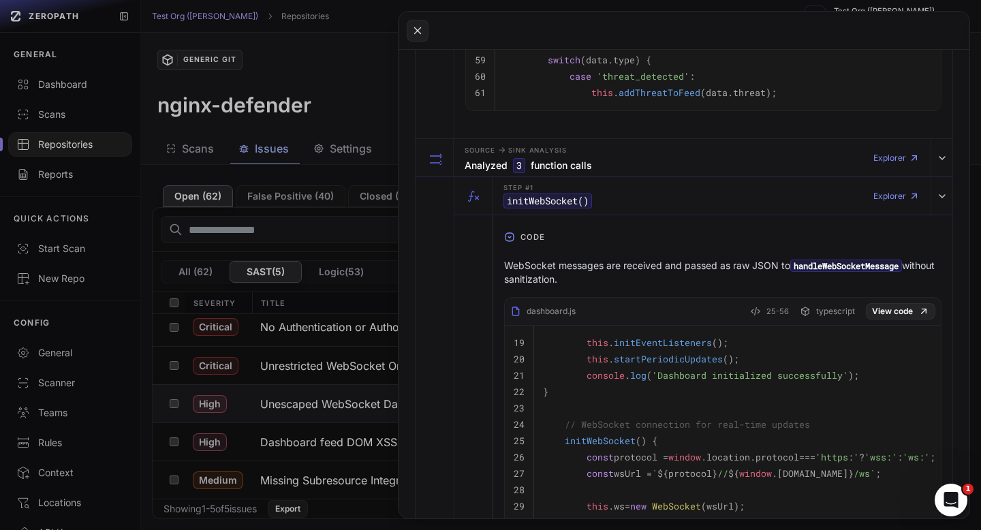
scroll to position [1257, 0]
click at [566, 260] on p "WebSocket messages are received and passed as raw JSON to handleWebSocketMessag…" at bounding box center [722, 270] width 437 height 27
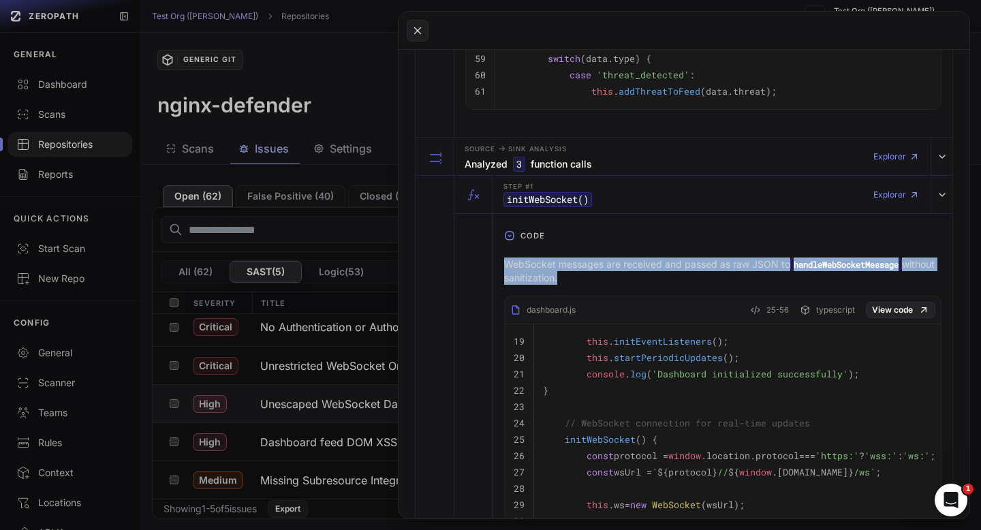
click at [566, 260] on p "WebSocket messages are received and passed as raw JSON to handleWebSocketMessag…" at bounding box center [722, 270] width 437 height 27
copy div "WebSocket messages are received and passed as raw JSON to handleWebSocketMessag…"
click at [611, 201] on div "Step #1 initWebSocket () Explorer" at bounding box center [711, 195] width 427 height 38
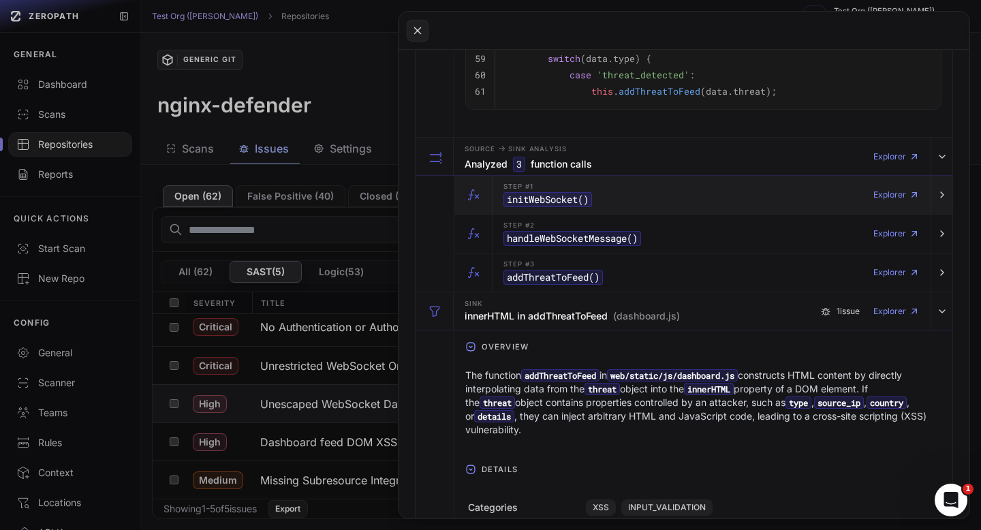
click at [593, 208] on div "Step #1 initWebSocket () Explorer" at bounding box center [711, 195] width 427 height 38
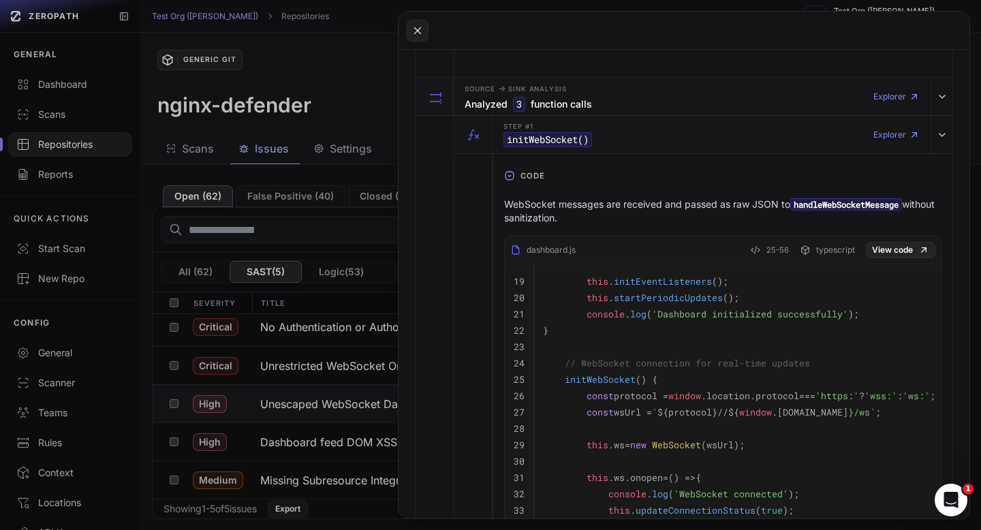
scroll to position [1337, 0]
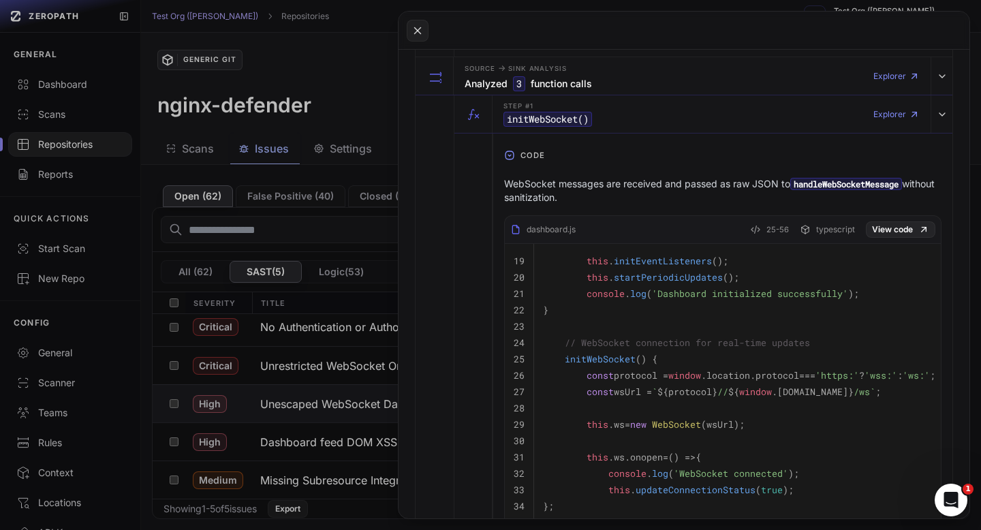
click at [570, 204] on p "WebSocket messages are received and passed as raw JSON to handleWebSocketMessag…" at bounding box center [722, 190] width 437 height 27
click at [570, 198] on p "WebSocket messages are received and passed as raw JSON to handleWebSocketMessag…" at bounding box center [722, 190] width 437 height 27
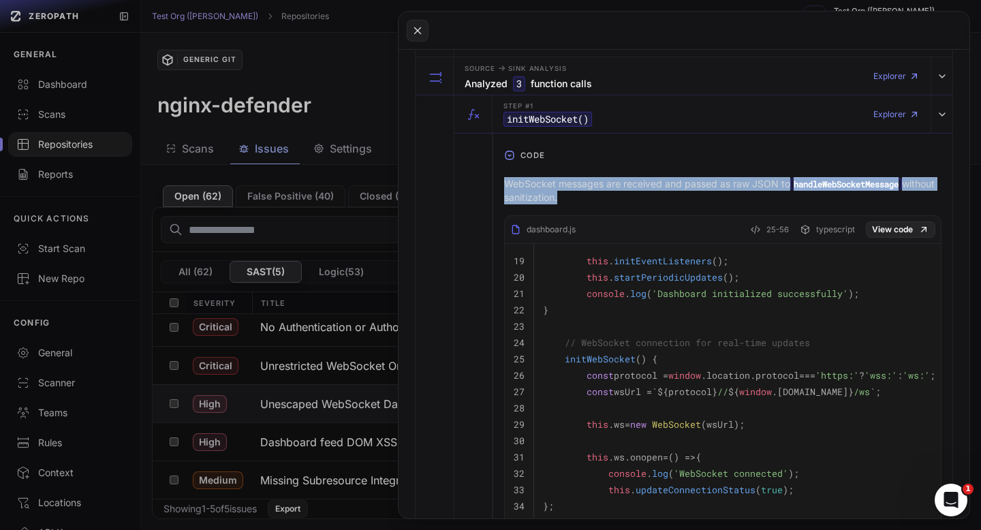
click at [570, 198] on p "WebSocket messages are received and passed as raw JSON to handleWebSocketMessag…" at bounding box center [722, 190] width 437 height 27
copy div "WebSocket messages are received and passed as raw JSON to handleWebSocketMessag…"
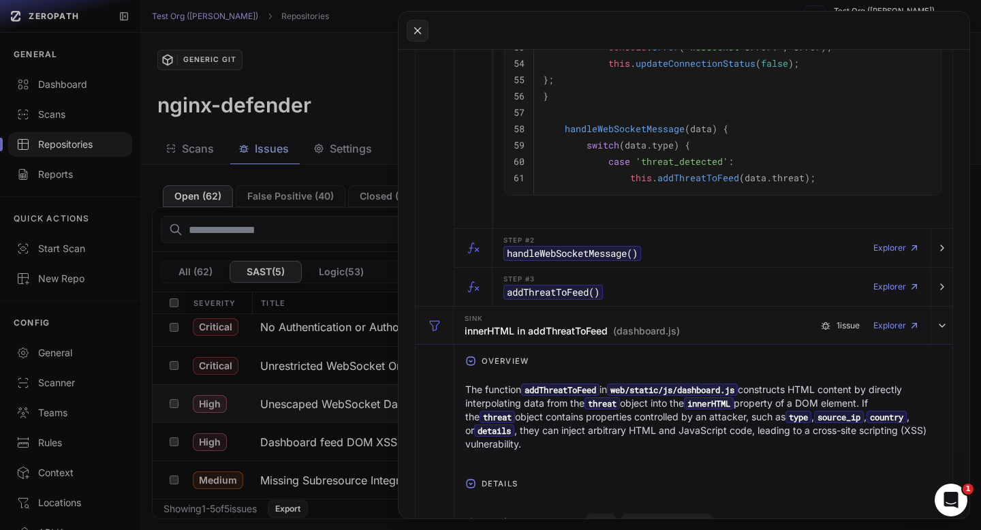
scroll to position [2110, 0]
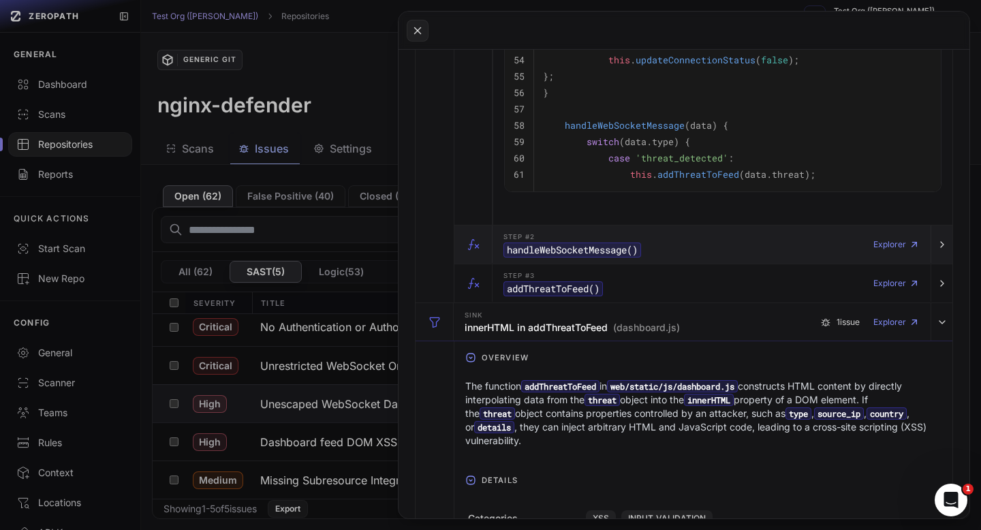
click at [595, 236] on div "Step #2 handleWebSocketMessage ()" at bounding box center [572, 244] width 138 height 27
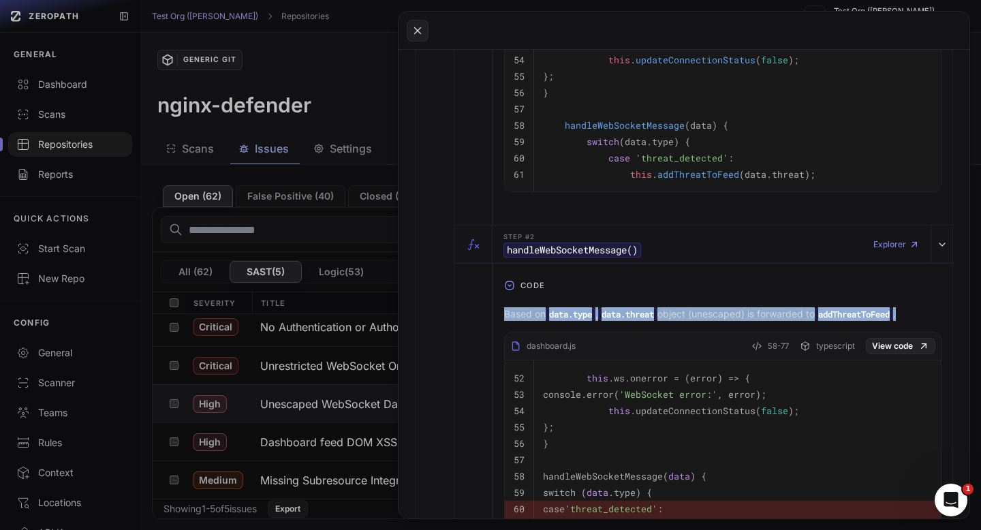
copy div "Based on data.type , data.threat object (unescaped) is forwarded to addThreatTo…"
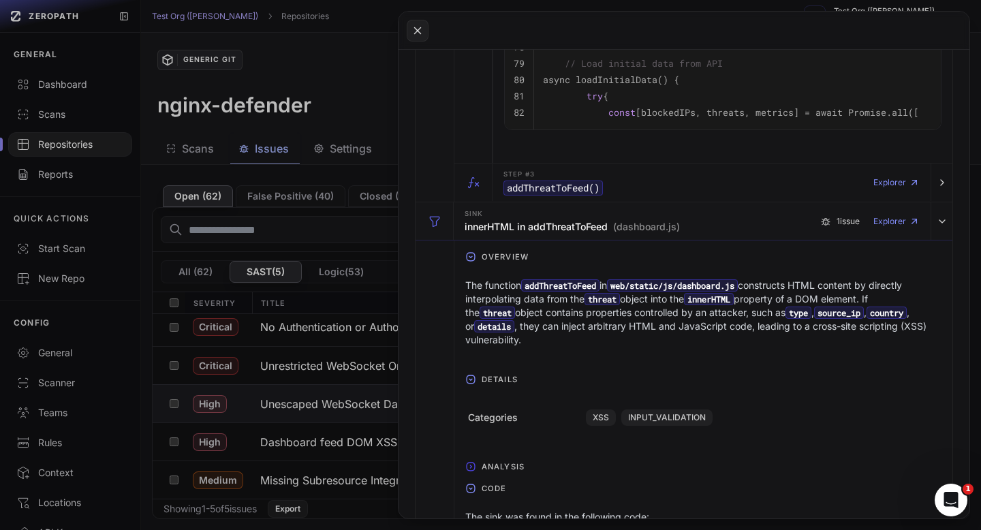
scroll to position [2848, 0]
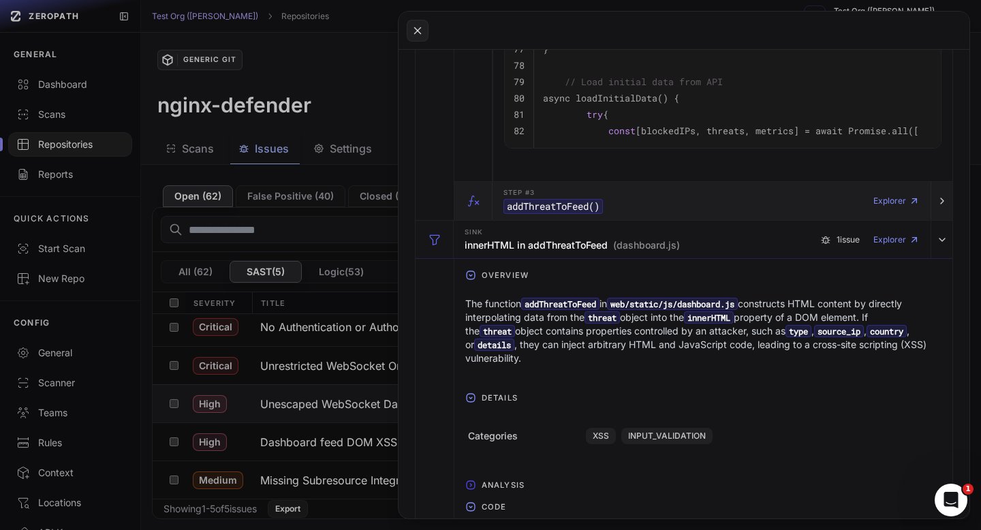
click at [559, 208] on code "addThreatToFeed ()" at bounding box center [552, 206] width 99 height 15
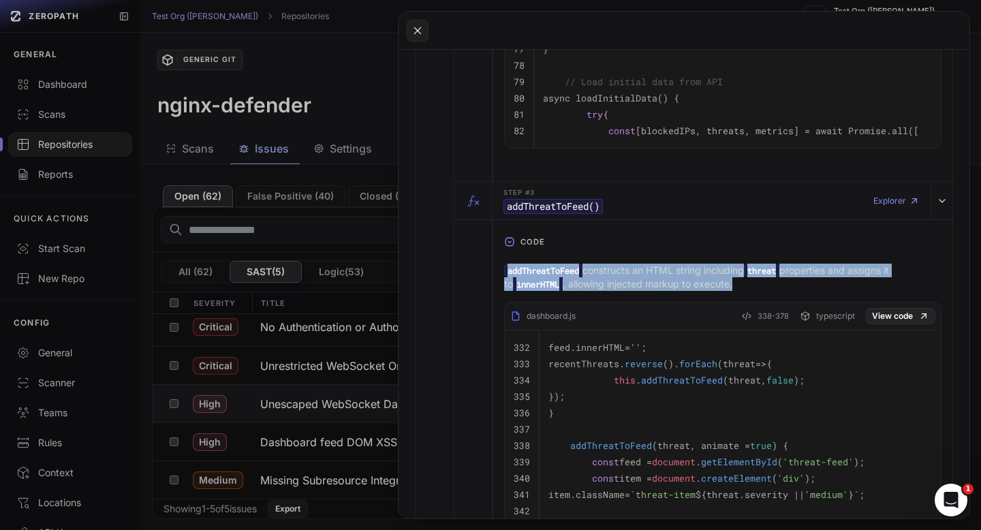
copy div "addThreatToFeed constructs an HTML string including threat properties and assig…"
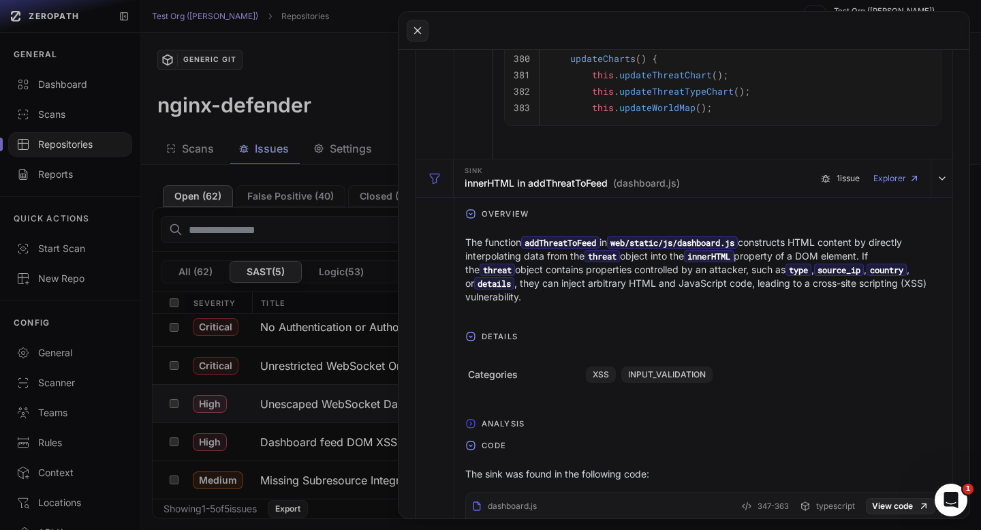
scroll to position [3922, 0]
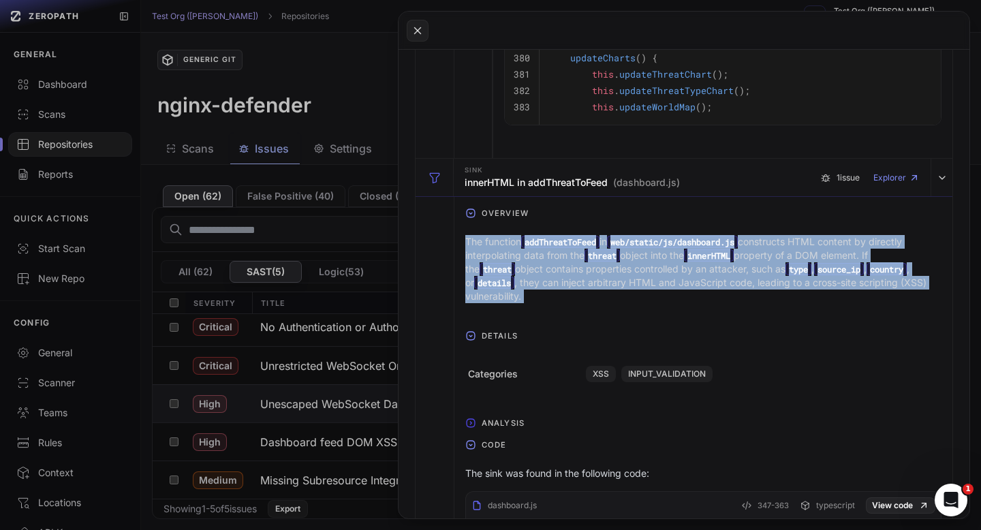
copy div "The function addThreatToFeed in web/static/js/dashboard.js constructs HTML cont…"
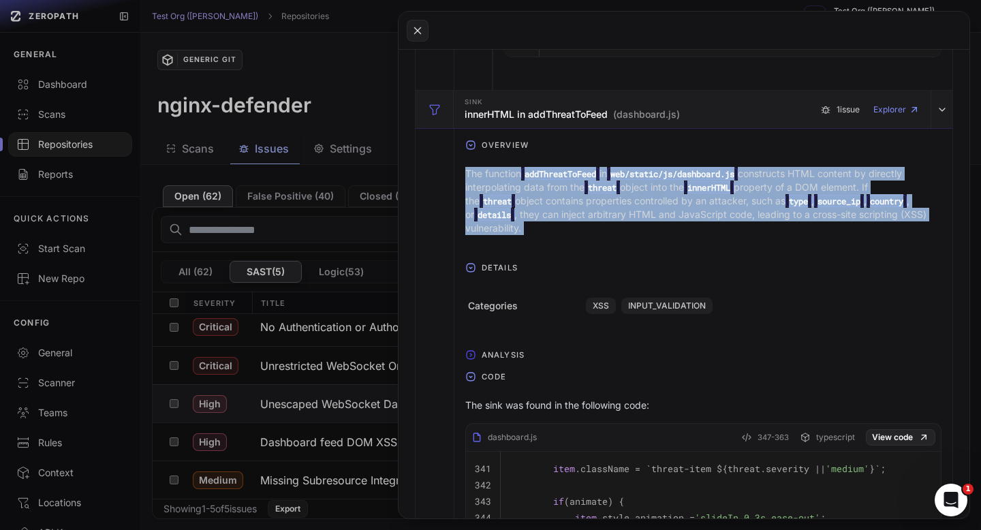
scroll to position [3983, 0]
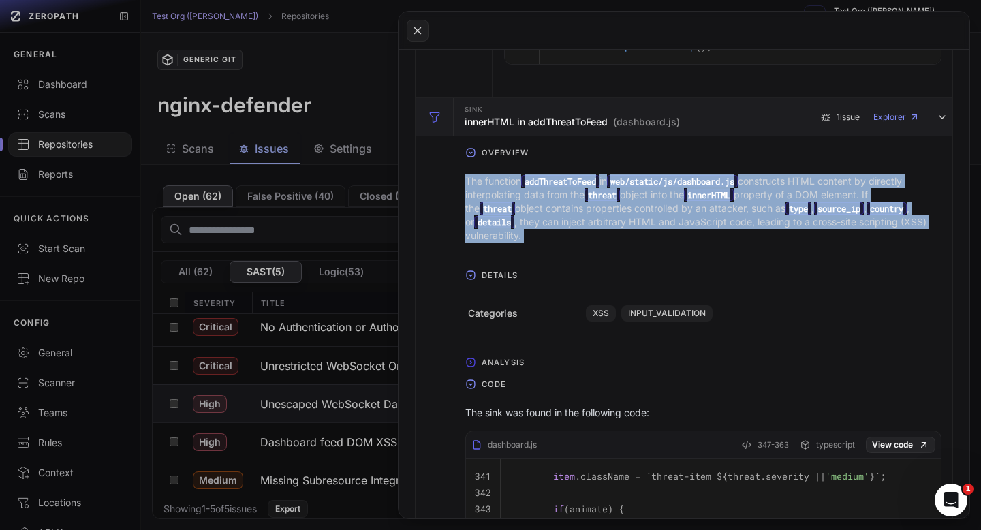
click at [546, 129] on h3 "innerHTML in addThreatToFeed (dashboard.js)" at bounding box center [572, 122] width 215 height 14
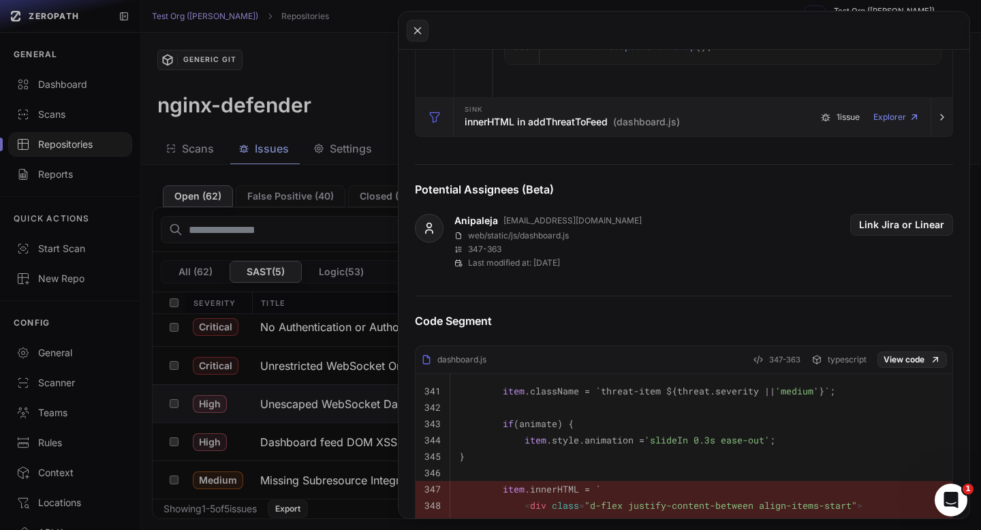
click at [547, 125] on h3 "innerHTML in addThreatToFeed (dashboard.js)" at bounding box center [572, 122] width 215 height 14
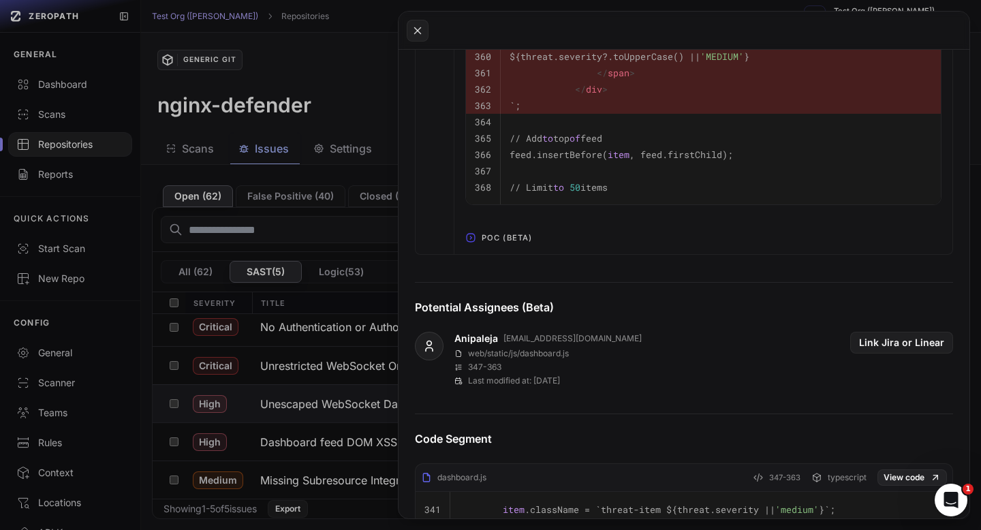
scroll to position [4716, 0]
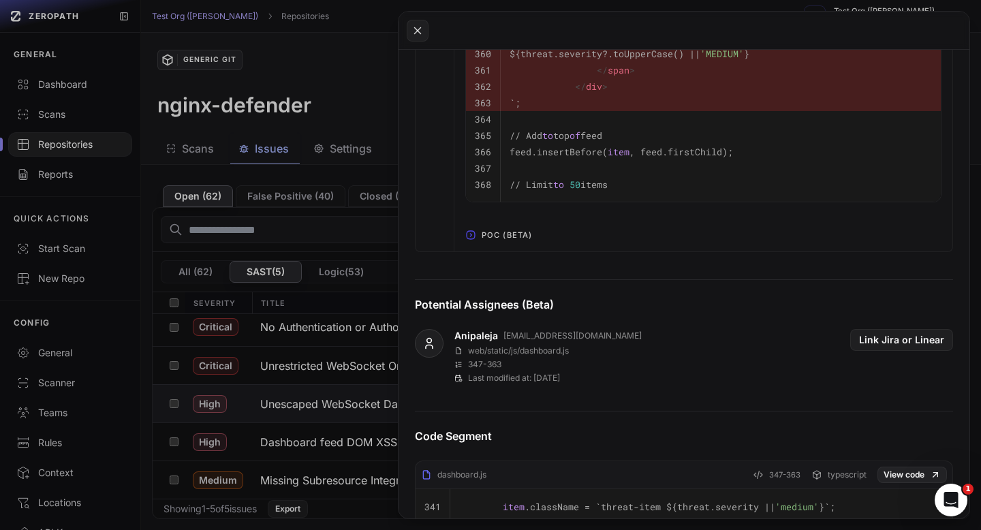
click at [471, 231] on icon "button" at bounding box center [471, 235] width 8 height 8
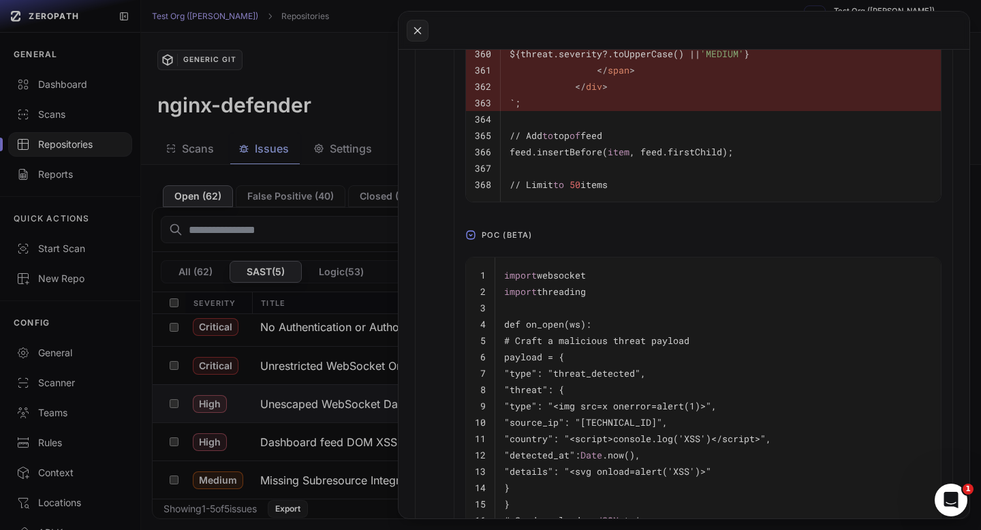
click at [503, 262] on td "import websocket" at bounding box center [717, 269] width 445 height 25
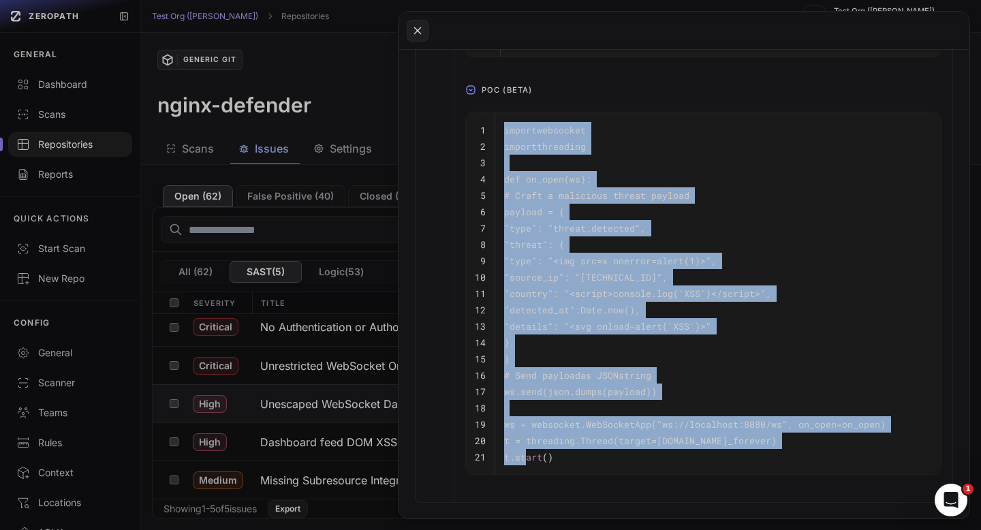
scroll to position [4898, 0]
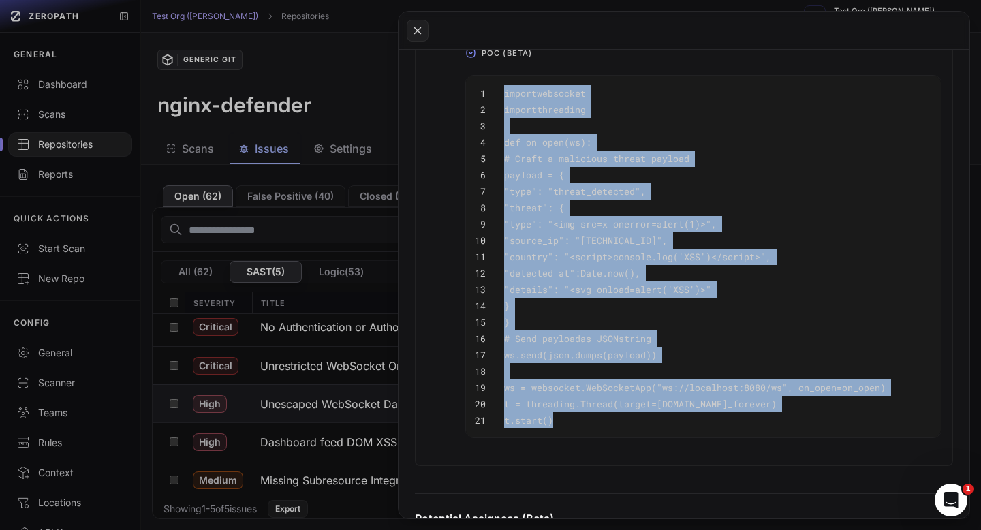
drag, startPoint x: 503, startPoint y: 261, endPoint x: 606, endPoint y: 413, distance: 184.0
click at [606, 413] on tbody "1 import websocket 2 import threading 3 4 def on_open(ws): 5 # Craft a maliciou…" at bounding box center [703, 257] width 475 height 362
copy tbody "import websocket 2 import threading 3 4 def on_open(ws): 5 # Craft a malicious …"
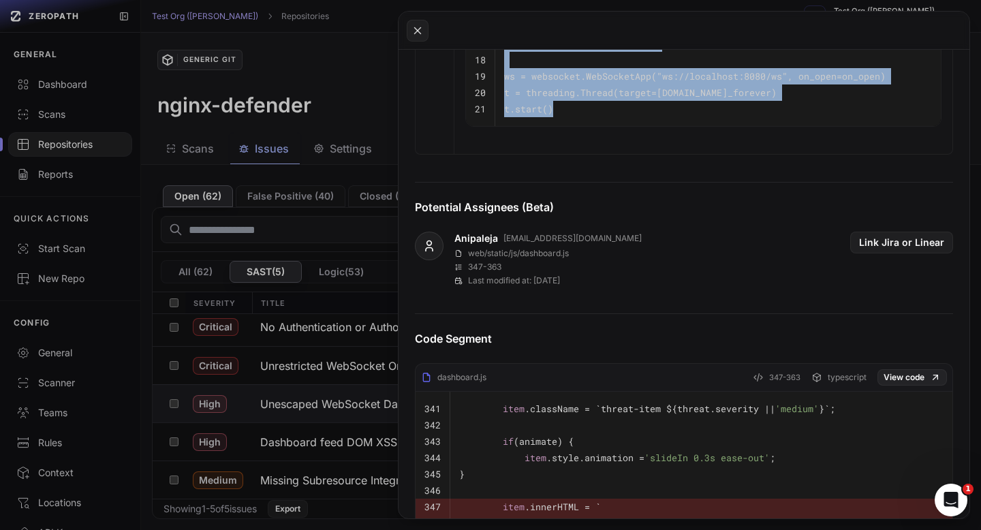
scroll to position [5510, 0]
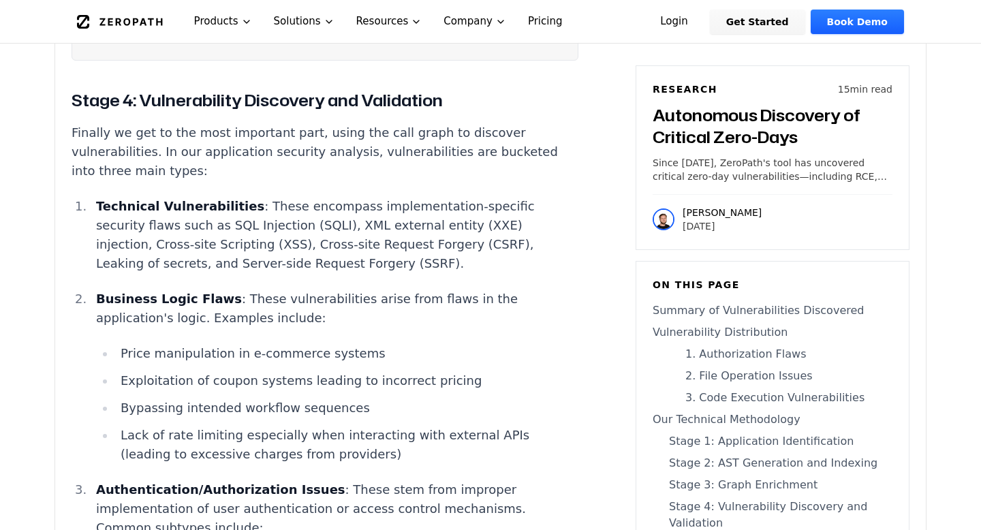
scroll to position [8578, 0]
